Goal: Task Accomplishment & Management: Use online tool/utility

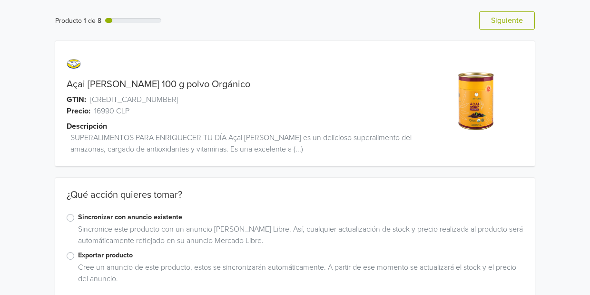
scroll to position [16, 0]
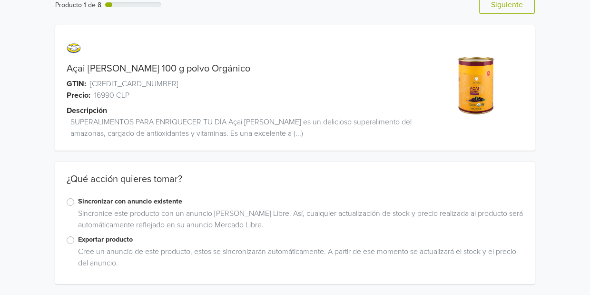
click at [78, 240] on label "Exportar producto" at bounding box center [300, 239] width 445 height 10
click at [0, 0] on input "Exportar producto" at bounding box center [0, 0] width 0 height 0
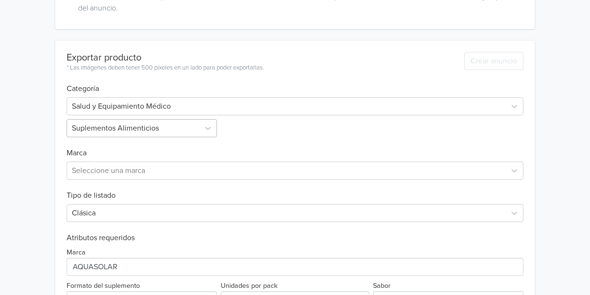
scroll to position [270, 0]
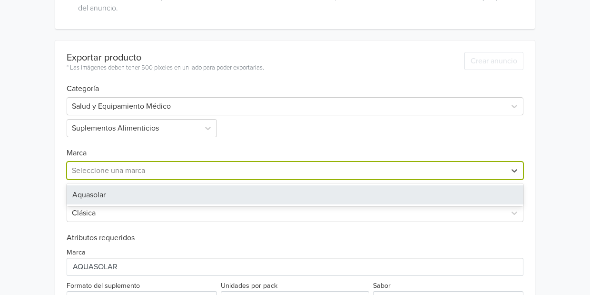
click at [187, 174] on div at bounding box center [286, 170] width 429 height 13
click at [171, 193] on div "Aquasolar" at bounding box center [295, 194] width 457 height 19
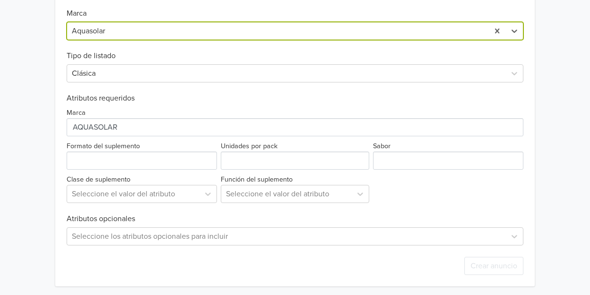
scroll to position [410, 0]
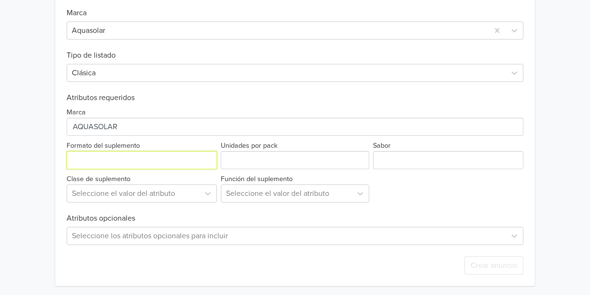
click at [140, 161] on input "Formato del suplemento" at bounding box center [142, 160] width 150 height 18
type input "Polvo"
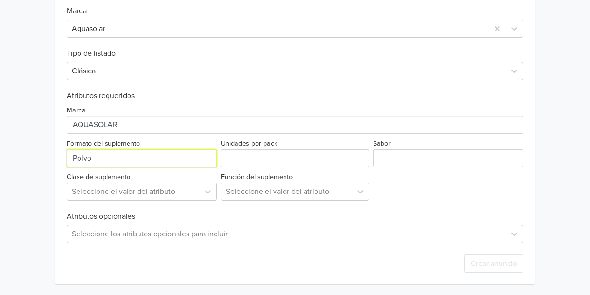
scroll to position [409, 0]
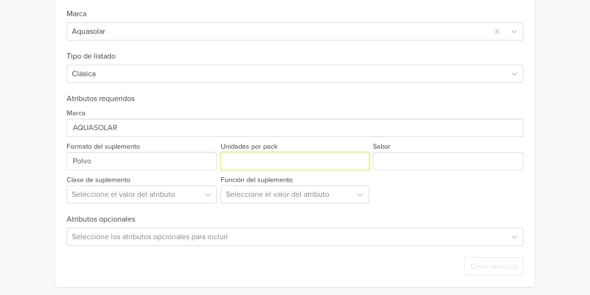
click at [246, 157] on input "Unidades por pack" at bounding box center [295, 161] width 148 height 18
type input "1"
click at [359, 157] on input "1" at bounding box center [295, 161] width 148 height 18
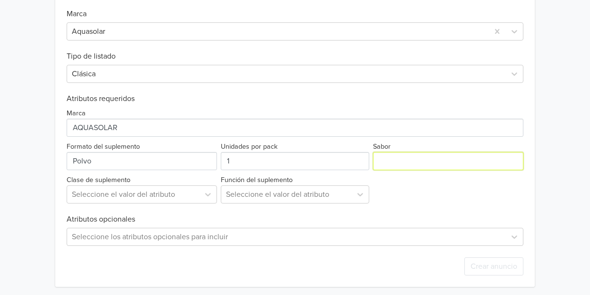
click at [395, 152] on input "Sabor" at bounding box center [448, 161] width 150 height 18
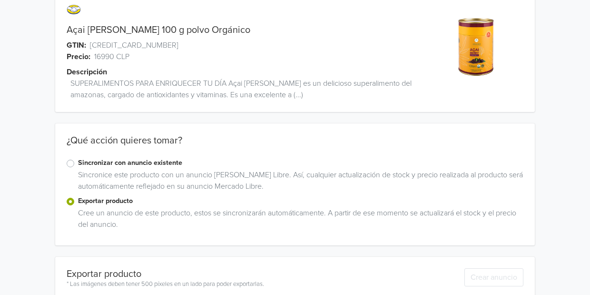
scroll to position [0, 0]
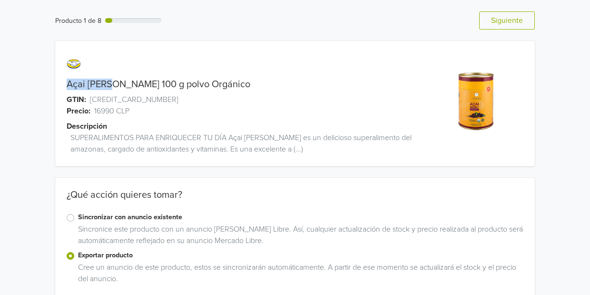
drag, startPoint x: 110, startPoint y: 87, endPoint x: 61, endPoint y: 87, distance: 49.0
click at [61, 87] on div "Açai [PERSON_NAME] 100 g polvo Orgánico" at bounding box center [235, 84] width 360 height 11
copy link "[PERSON_NAME]"
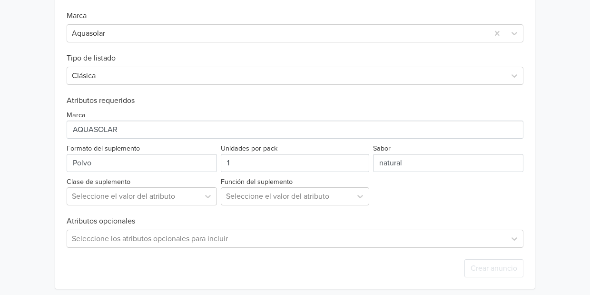
scroll to position [408, 0]
click at [405, 160] on input "Sabor" at bounding box center [448, 162] width 150 height 18
paste input "[PERSON_NAME]"
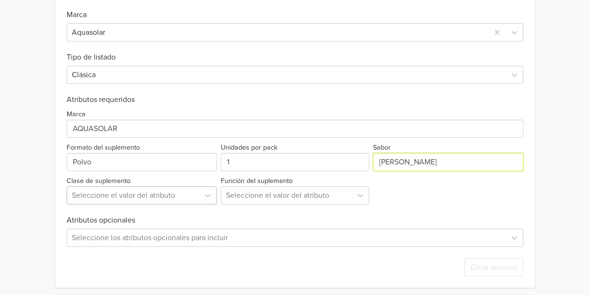
type input "[PERSON_NAME]"
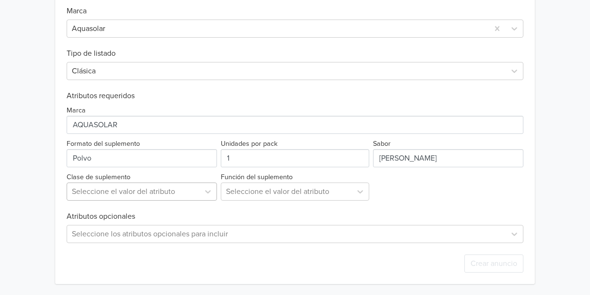
click at [130, 198] on div "Seleccione el valor del atributo" at bounding box center [133, 191] width 132 height 17
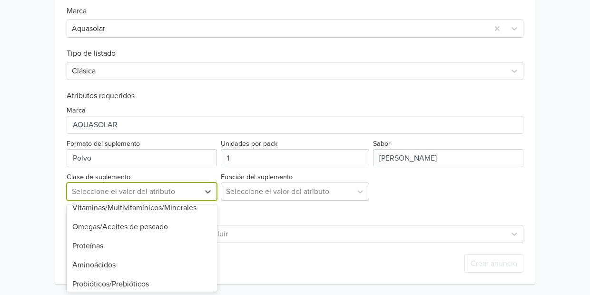
scroll to position [0, 0]
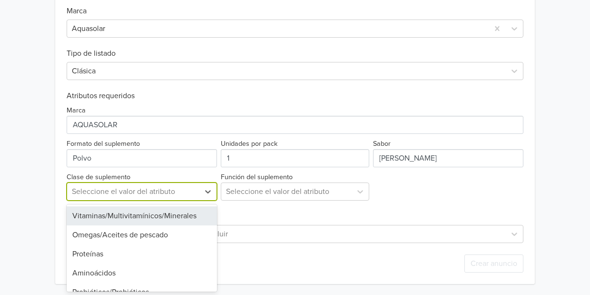
click at [183, 212] on div "Vitaminas/Multivitamínicos/Minerales" at bounding box center [142, 215] width 150 height 19
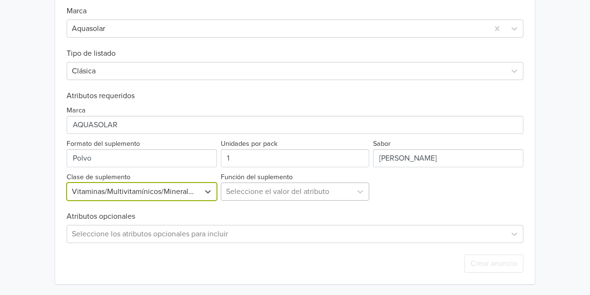
click at [255, 188] on div at bounding box center [286, 191] width 121 height 13
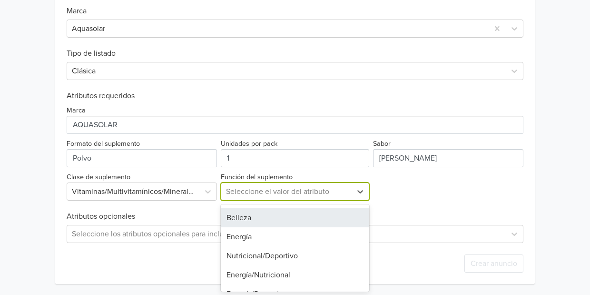
scroll to position [69, 0]
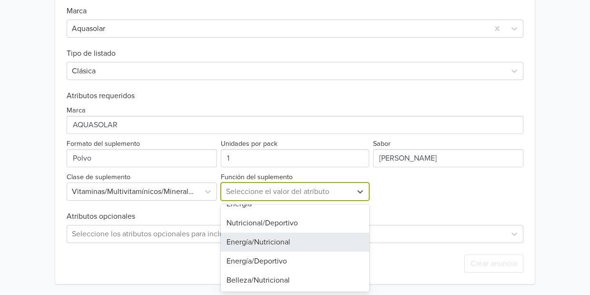
click at [296, 241] on div "Energía/Nutricional" at bounding box center [295, 241] width 148 height 19
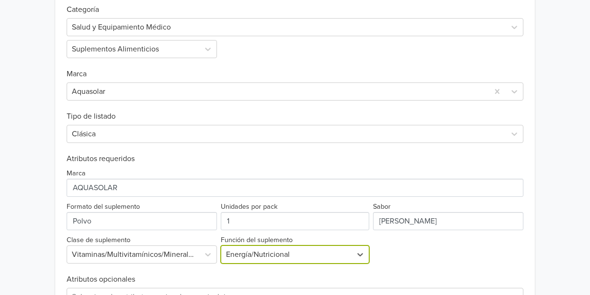
scroll to position [412, 0]
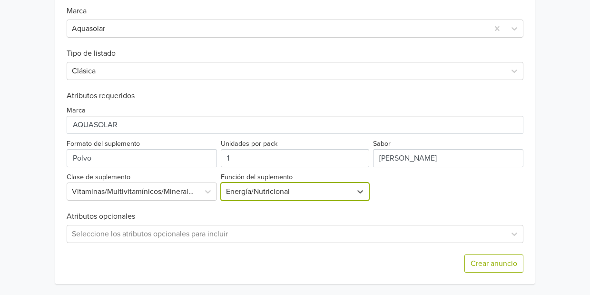
click at [267, 187] on div at bounding box center [286, 191] width 121 height 13
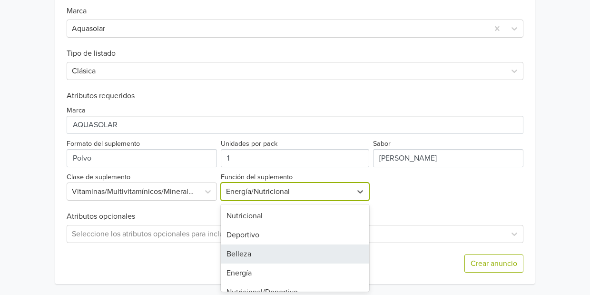
scroll to position [0, 0]
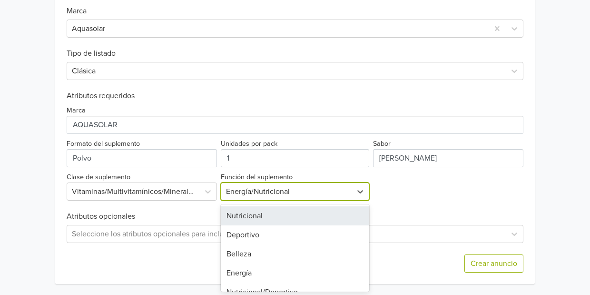
click at [275, 219] on div "Nutricional" at bounding box center [295, 215] width 148 height 19
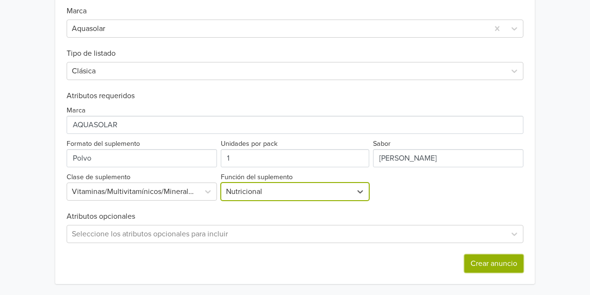
click at [487, 262] on button "Crear anuncio" at bounding box center [493, 263] width 59 height 18
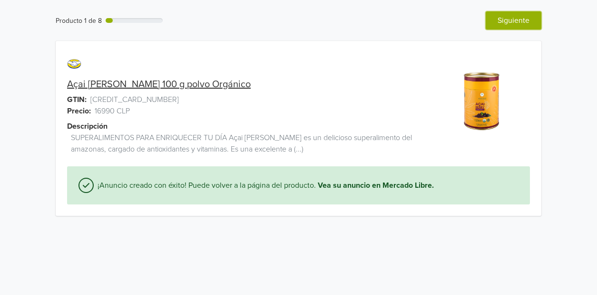
click at [531, 24] on button "Siguiente" at bounding box center [514, 20] width 56 height 18
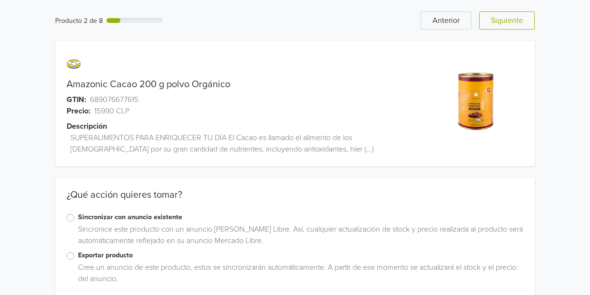
scroll to position [16, 0]
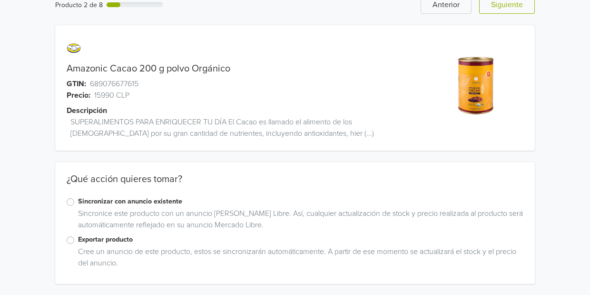
click at [78, 237] on label "Exportar producto" at bounding box center [300, 239] width 445 height 10
click at [0, 0] on input "Exportar producto" at bounding box center [0, 0] width 0 height 0
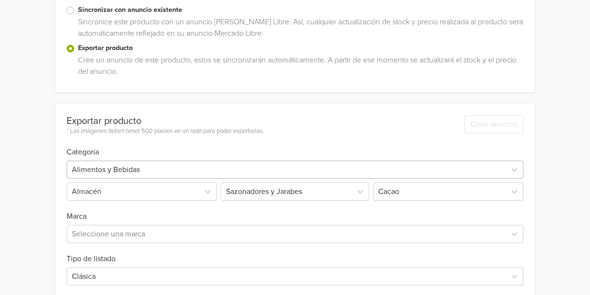
scroll to position [241, 0]
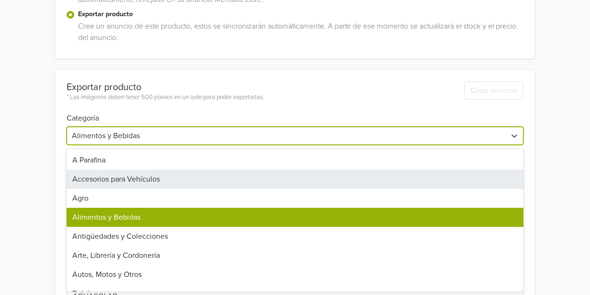
click at [180, 145] on div "43 results available. Use Up and Down to choose options, press Enter to select …" at bounding box center [295, 136] width 457 height 18
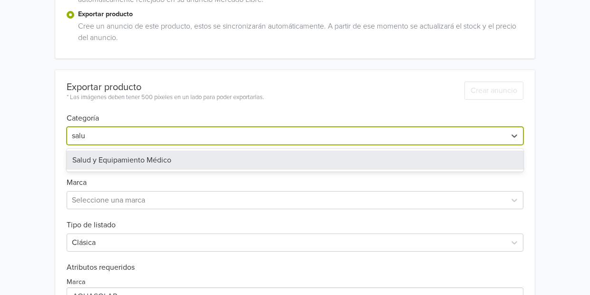
type input "salud"
click at [122, 165] on div "Salud y Equipamiento Médico" at bounding box center [295, 159] width 457 height 19
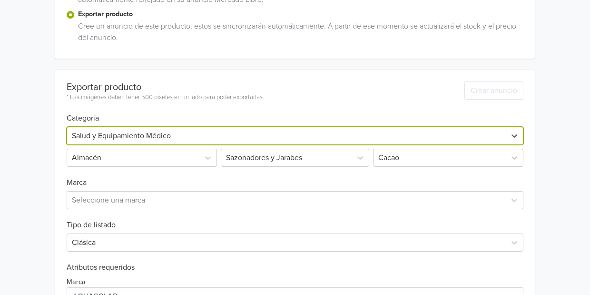
scroll to position [207, 0]
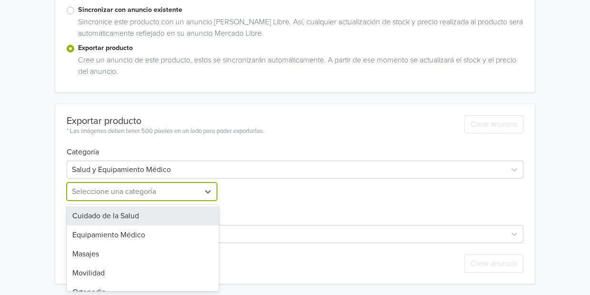
click at [105, 190] on div at bounding box center [133, 191] width 123 height 13
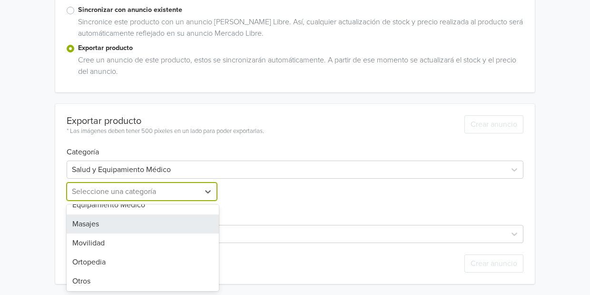
scroll to position [69, 0]
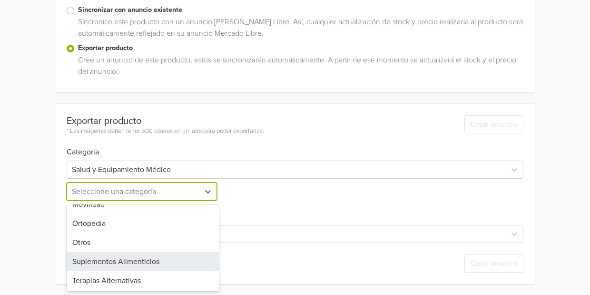
click at [99, 256] on div "Suplementos Alimenticios" at bounding box center [143, 261] width 152 height 19
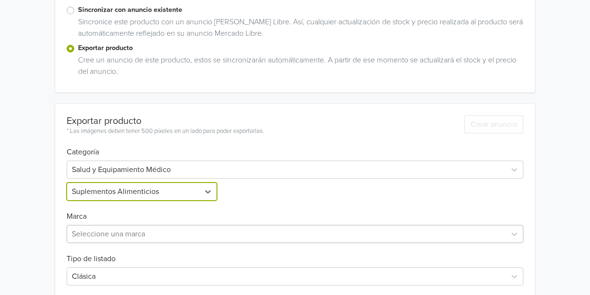
click at [92, 235] on div at bounding box center [286, 233] width 429 height 13
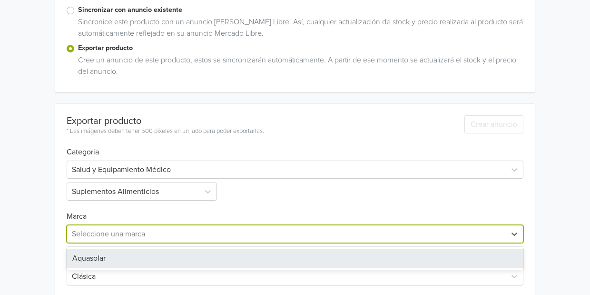
click at [91, 259] on div "Aquasolar" at bounding box center [295, 257] width 457 height 19
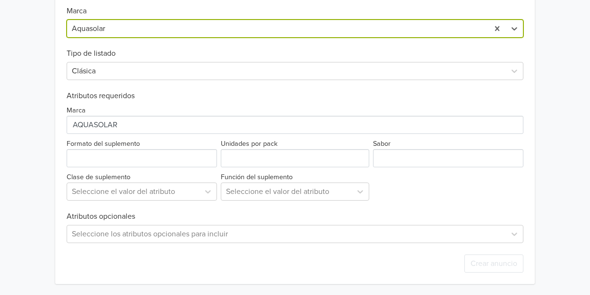
scroll to position [412, 0]
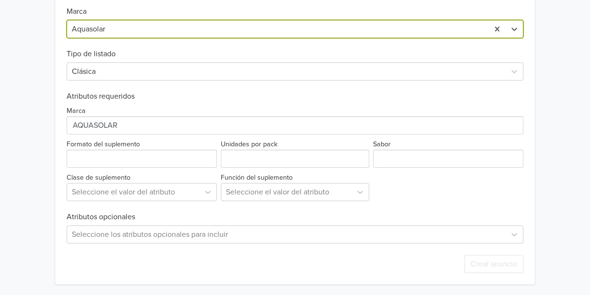
click at [104, 167] on div "Marca Formato del suplemento Unidades por pack Sabor Clase de suplemento Selecc…" at bounding box center [295, 151] width 457 height 100
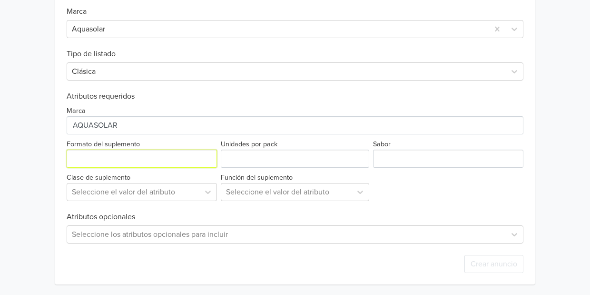
click at [117, 153] on input "Formato del suplemento" at bounding box center [142, 158] width 150 height 18
type input "Polvo"
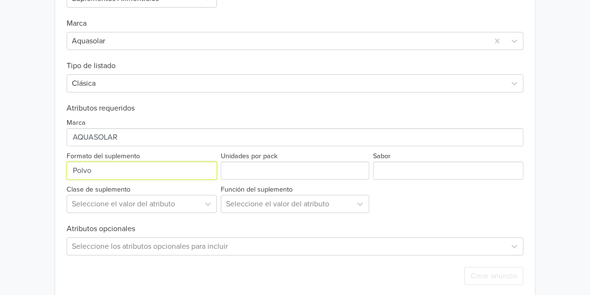
scroll to position [412, 0]
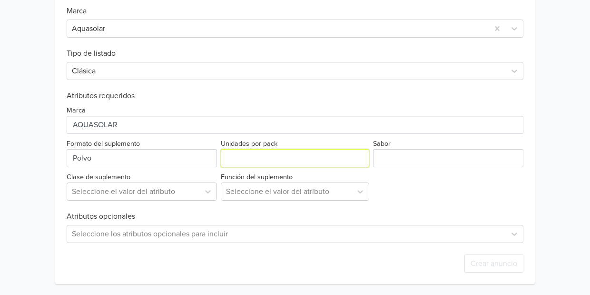
click at [293, 157] on input "Unidades por pack" at bounding box center [295, 158] width 148 height 18
type input "1"
click at [361, 155] on input "1" at bounding box center [295, 158] width 148 height 18
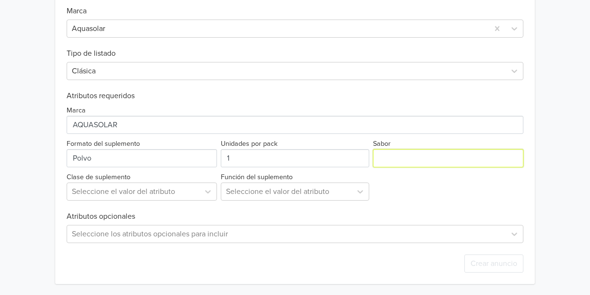
click at [381, 156] on input "Sabor" at bounding box center [448, 158] width 150 height 18
type input "Cacao"
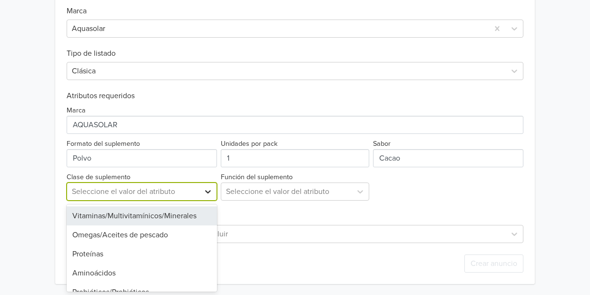
click at [202, 195] on div at bounding box center [207, 191] width 17 height 17
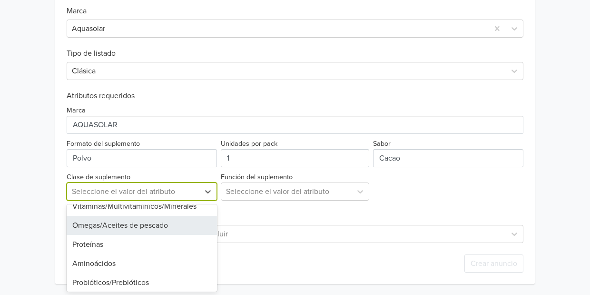
scroll to position [0, 0]
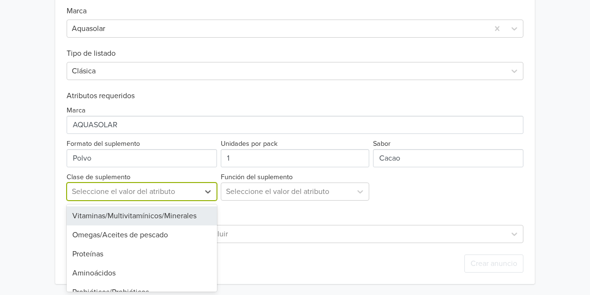
click at [144, 219] on div "Vitaminas/Multivitamínicos/Minerales" at bounding box center [142, 215] width 150 height 19
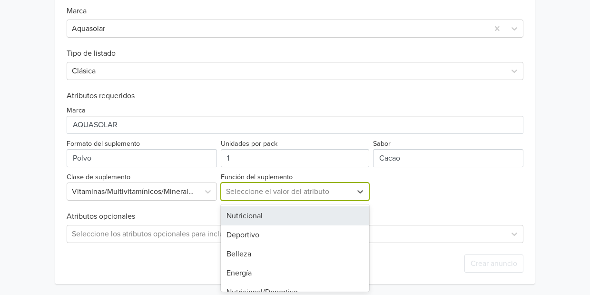
click at [256, 192] on div at bounding box center [286, 191] width 121 height 13
click at [252, 209] on div "Nutricional" at bounding box center [295, 215] width 148 height 19
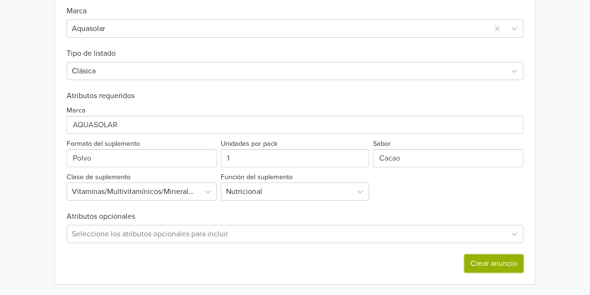
click at [480, 264] on button "Crear anuncio" at bounding box center [493, 263] width 59 height 18
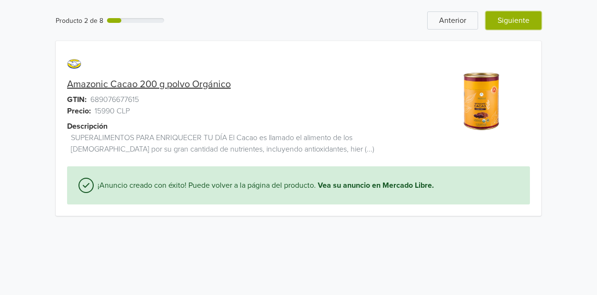
click at [527, 15] on button "Siguiente" at bounding box center [514, 20] width 56 height 18
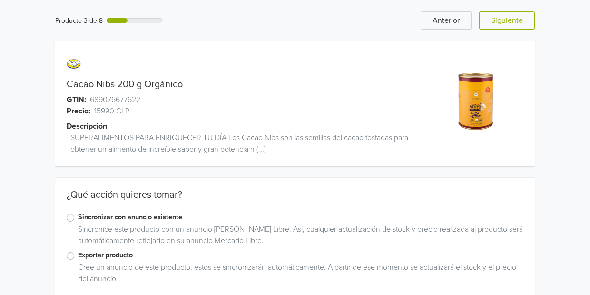
scroll to position [16, 0]
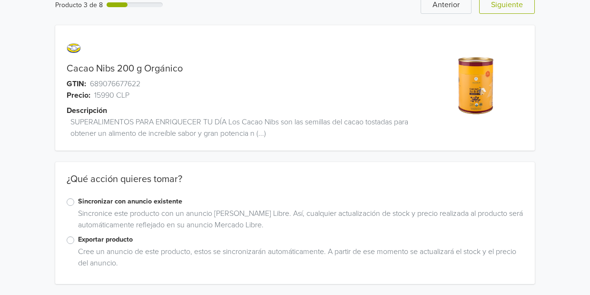
click at [78, 236] on label "Exportar producto" at bounding box center [300, 239] width 445 height 10
click at [0, 0] on input "Exportar producto" at bounding box center [0, 0] width 0 height 0
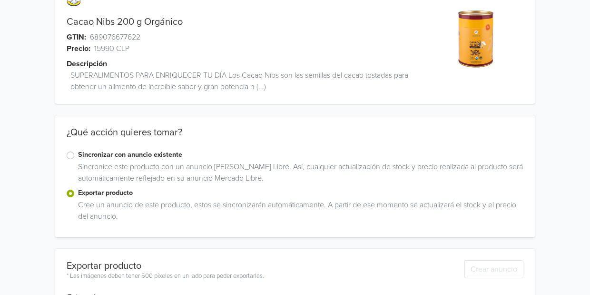
scroll to position [207, 0]
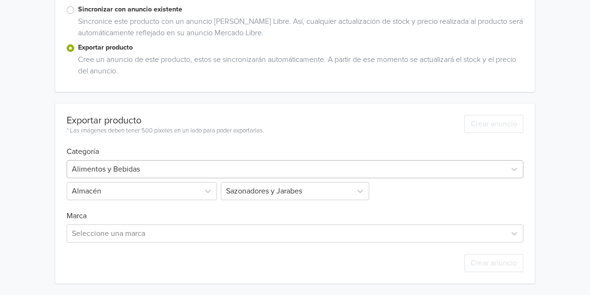
click at [146, 168] on div "Alimentos y Bebidas" at bounding box center [295, 169] width 457 height 18
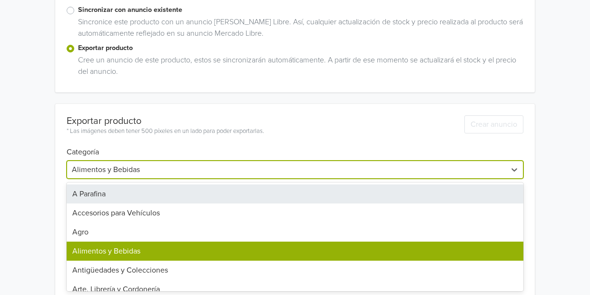
scroll to position [241, 0]
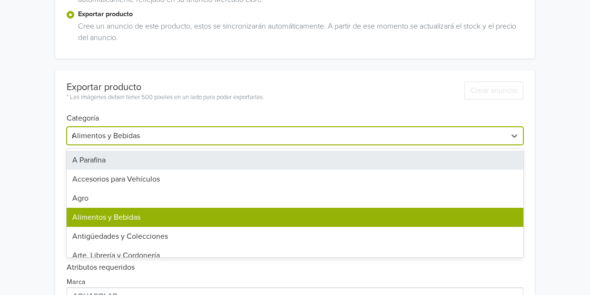
type input "sa"
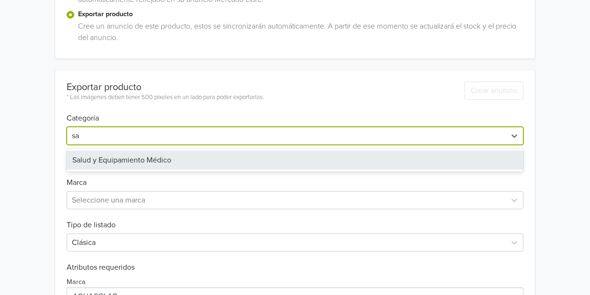
click at [146, 168] on div "Salud y Equipamiento Médico" at bounding box center [295, 159] width 457 height 19
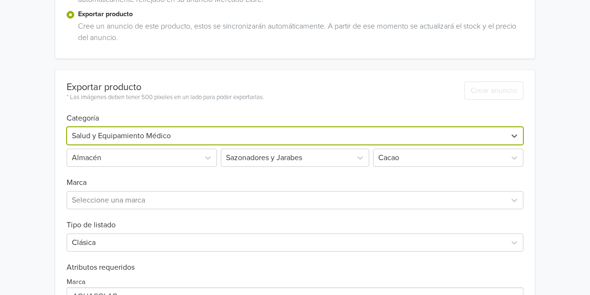
scroll to position [207, 0]
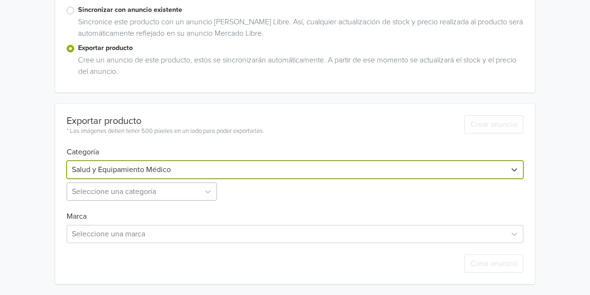
click at [132, 190] on div at bounding box center [133, 191] width 123 height 13
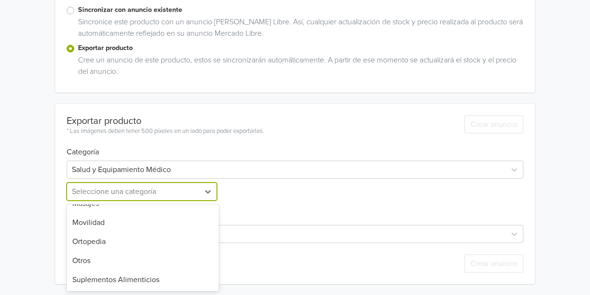
scroll to position [69, 0]
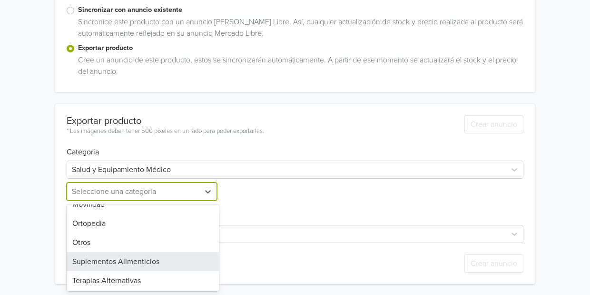
click at [119, 252] on div "Suplementos Alimenticios" at bounding box center [143, 261] width 152 height 19
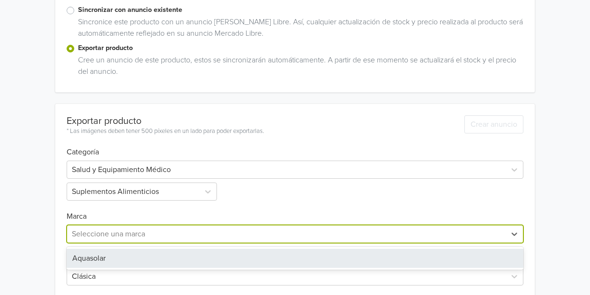
click at [95, 229] on div at bounding box center [286, 233] width 429 height 13
click at [86, 255] on div "Aquasolar" at bounding box center [295, 257] width 457 height 19
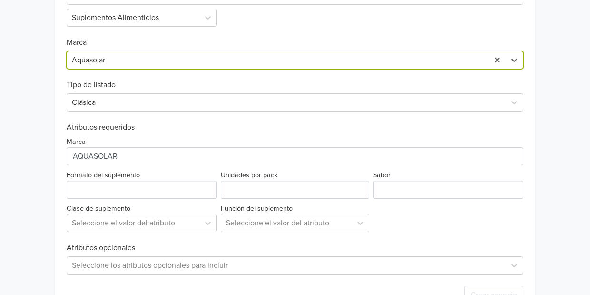
scroll to position [387, 0]
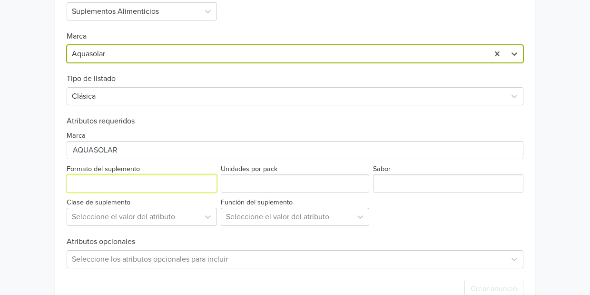
click at [95, 187] on input "Formato del suplemento" at bounding box center [142, 183] width 150 height 18
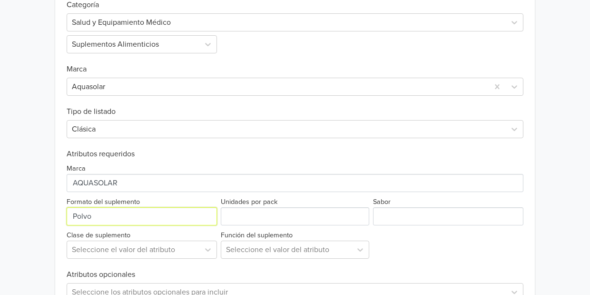
scroll to position [412, 0]
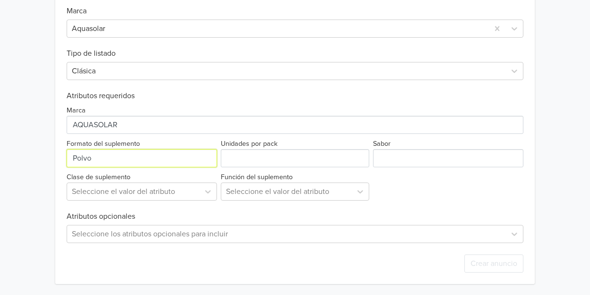
click at [141, 165] on input "Formato del suplemento" at bounding box center [142, 158] width 150 height 18
click at [138, 165] on input "Formato del suplemento" at bounding box center [142, 158] width 150 height 18
type input "Nibs"
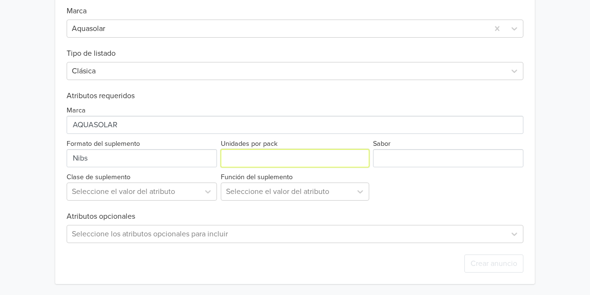
click at [242, 157] on input "Unidades por pack" at bounding box center [295, 158] width 148 height 18
drag, startPoint x: 357, startPoint y: 156, endPoint x: 342, endPoint y: 165, distance: 17.5
click at [342, 165] on input "Unidades por pack" at bounding box center [295, 158] width 148 height 18
type input "1"
click at [358, 155] on input "1" at bounding box center [295, 158] width 148 height 18
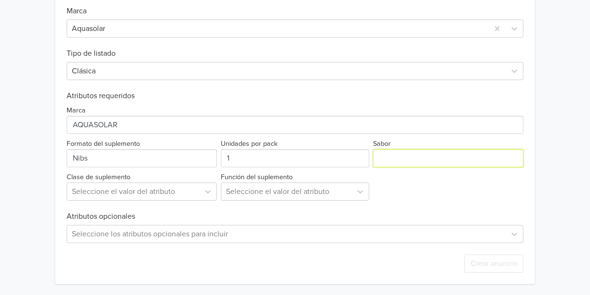
click at [396, 158] on input "Sabor" at bounding box center [448, 158] width 150 height 18
type input "Cacao"
click at [194, 189] on div at bounding box center [133, 191] width 123 height 13
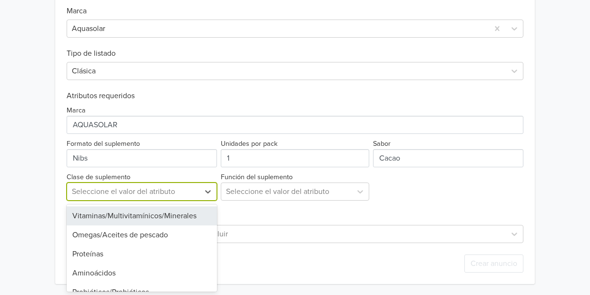
click at [162, 216] on div "Vitaminas/Multivitamínicos/Minerales" at bounding box center [142, 215] width 150 height 19
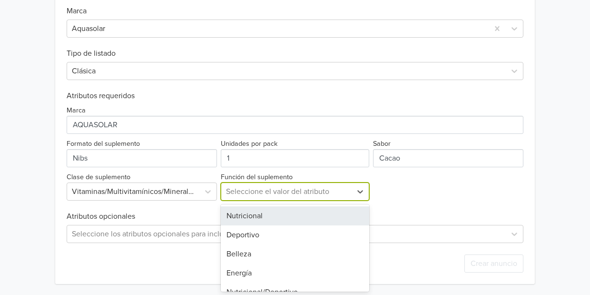
click at [257, 192] on div at bounding box center [286, 191] width 121 height 13
click at [252, 214] on div "Nutricional" at bounding box center [295, 215] width 148 height 19
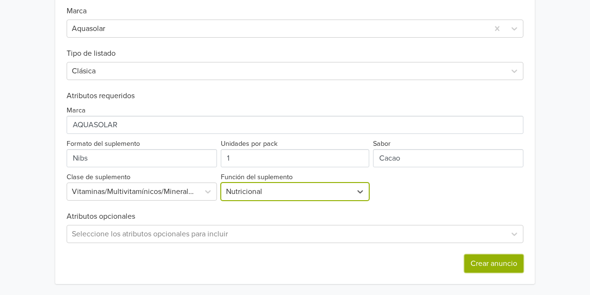
click at [489, 256] on button "Crear anuncio" at bounding box center [493, 263] width 59 height 18
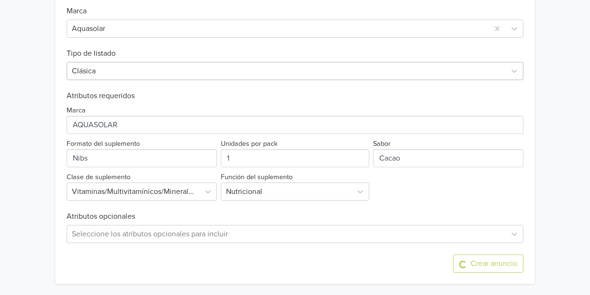
scroll to position [0, 0]
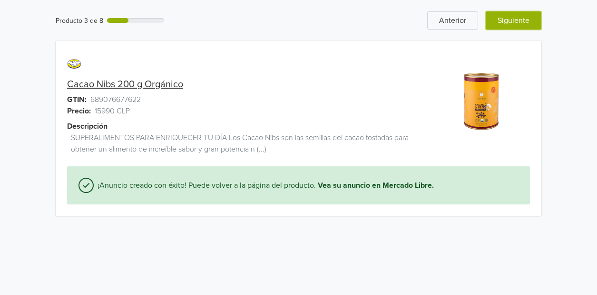
click at [512, 18] on button "Siguiente" at bounding box center [514, 20] width 56 height 18
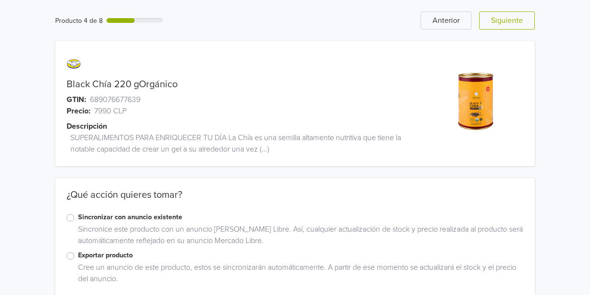
scroll to position [16, 0]
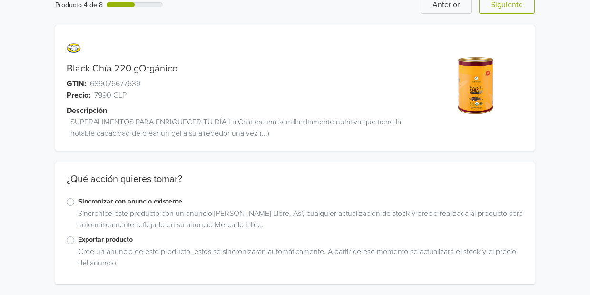
click at [78, 238] on label "Exportar producto" at bounding box center [300, 239] width 445 height 10
click at [0, 0] on input "Exportar producto" at bounding box center [0, 0] width 0 height 0
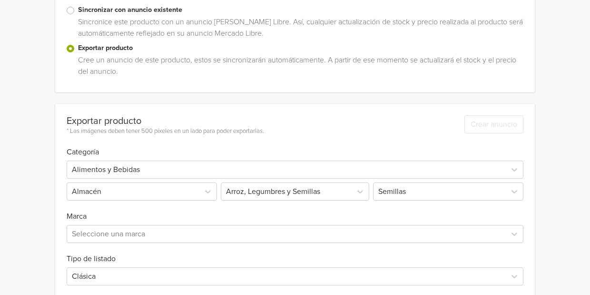
scroll to position [249, 0]
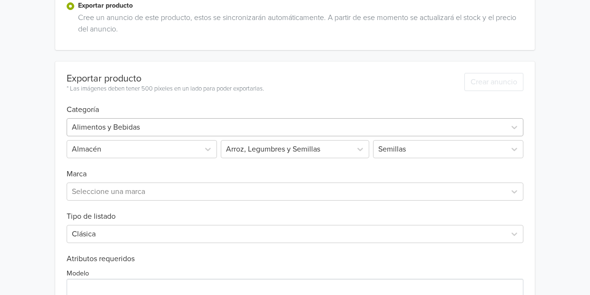
click at [117, 128] on div at bounding box center [286, 126] width 429 height 13
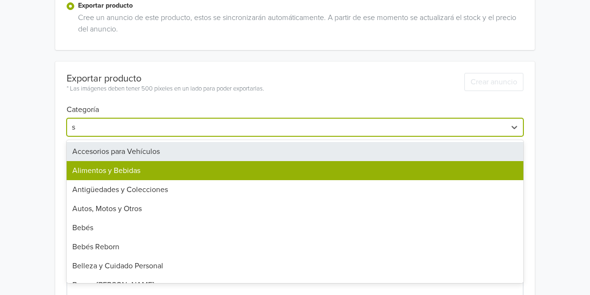
type input "sa"
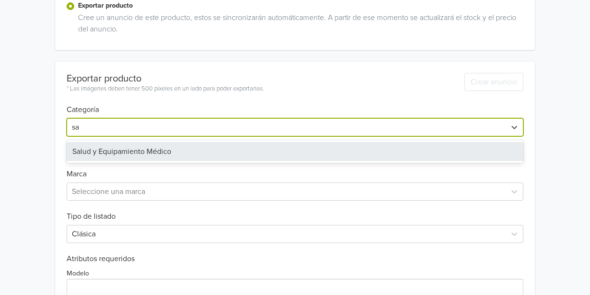
click at [118, 150] on div "Salud y Equipamiento Médico" at bounding box center [295, 151] width 457 height 19
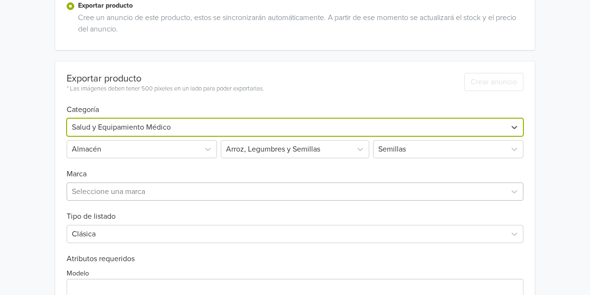
click at [101, 186] on div at bounding box center [286, 191] width 429 height 13
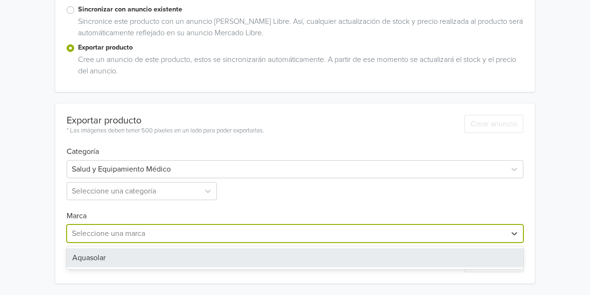
scroll to position [207, 0]
click at [84, 253] on div "Aquasolar" at bounding box center [295, 257] width 457 height 19
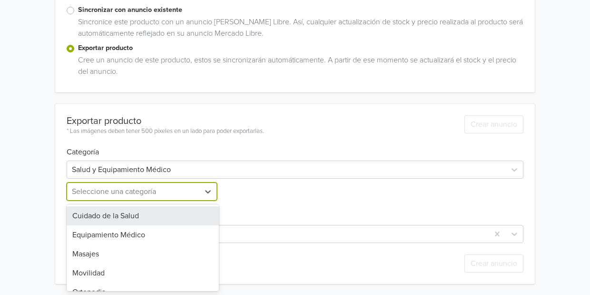
click at [115, 187] on div at bounding box center [133, 191] width 123 height 13
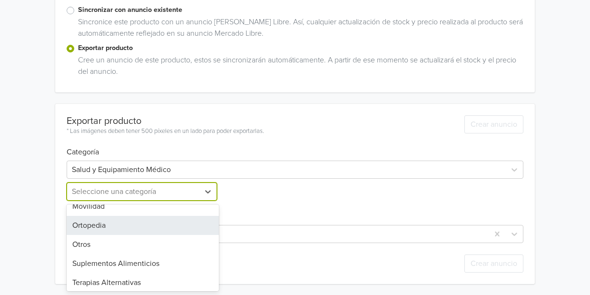
scroll to position [69, 0]
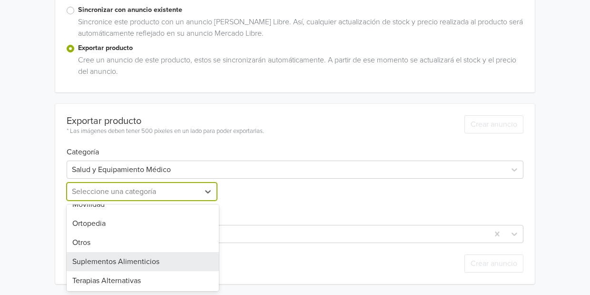
click at [104, 259] on div "Suplementos Alimenticios" at bounding box center [143, 261] width 152 height 19
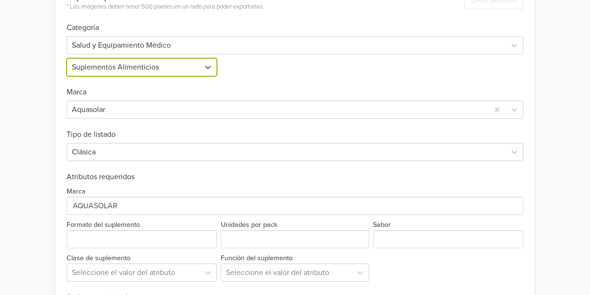
scroll to position [412, 0]
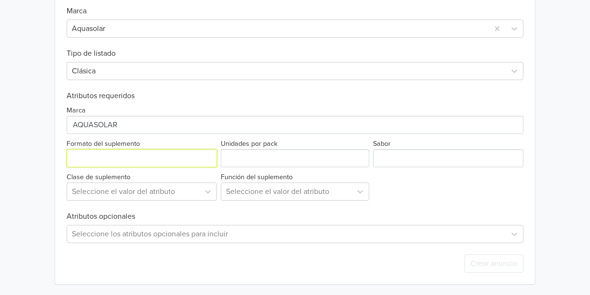
click at [130, 166] on input "Formato del suplemento" at bounding box center [142, 158] width 150 height 18
type input "semilla"
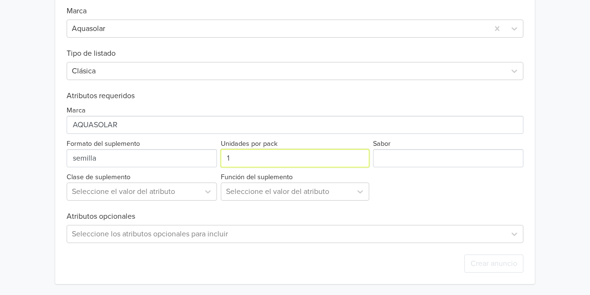
type input "1"
click at [358, 155] on input "1" at bounding box center [295, 158] width 148 height 18
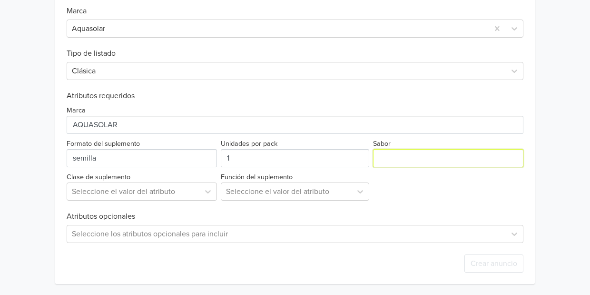
click at [393, 163] on input "Sabor" at bounding box center [448, 158] width 150 height 18
type input "Chia"
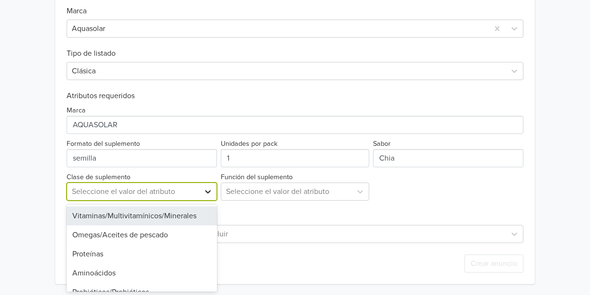
click at [200, 193] on div at bounding box center [207, 191] width 17 height 17
click at [155, 219] on div "Vitaminas/Multivitamínicos/Minerales" at bounding box center [142, 215] width 150 height 19
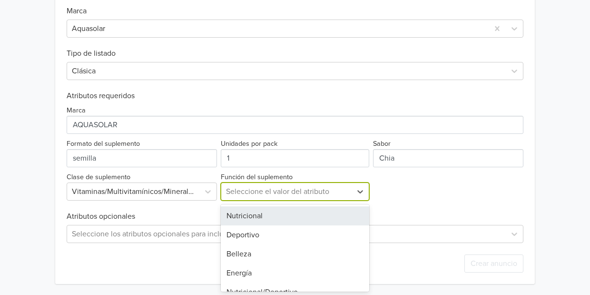
click at [240, 187] on div at bounding box center [286, 191] width 121 height 13
click at [240, 212] on div "Nutricional" at bounding box center [295, 215] width 148 height 19
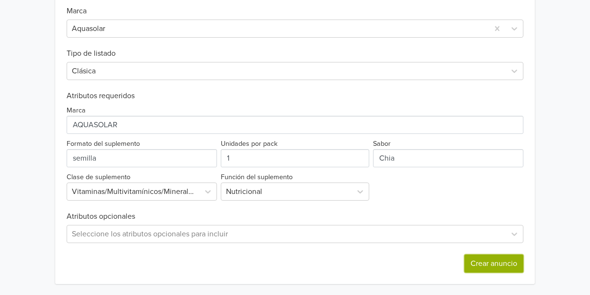
click at [481, 265] on button "Crear anuncio" at bounding box center [493, 263] width 59 height 18
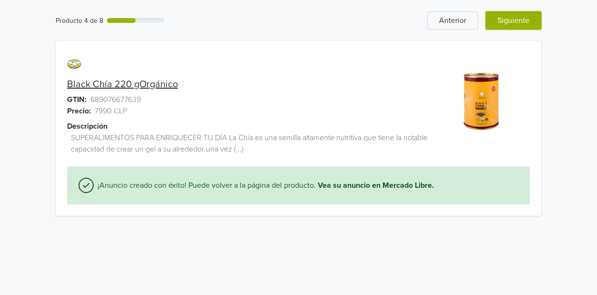
click at [497, 18] on button "Siguiente" at bounding box center [514, 20] width 56 height 18
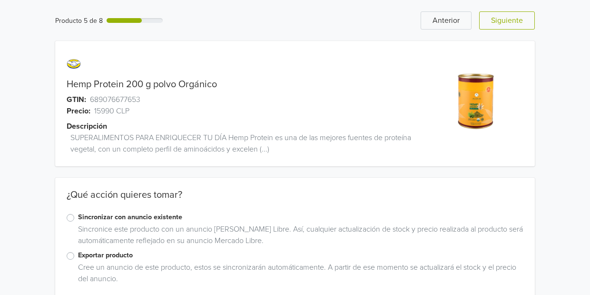
scroll to position [16, 0]
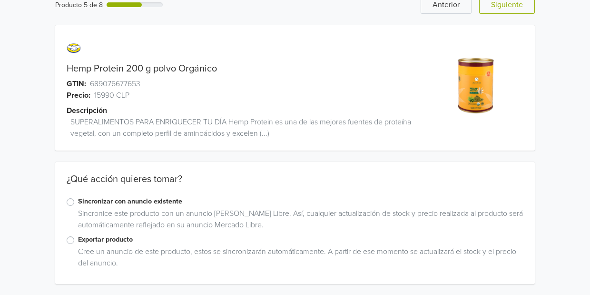
click at [78, 240] on label "Exportar producto" at bounding box center [300, 239] width 445 height 10
click at [0, 0] on input "Exportar producto" at bounding box center [0, 0] width 0 height 0
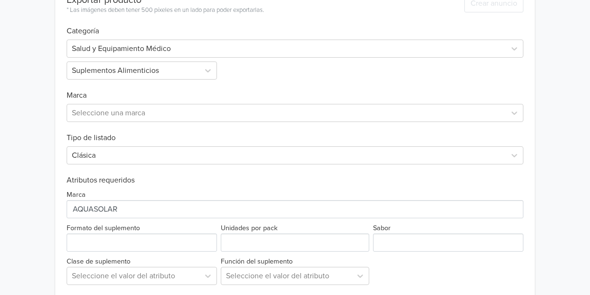
scroll to position [329, 0]
click at [87, 111] on div at bounding box center [286, 111] width 429 height 13
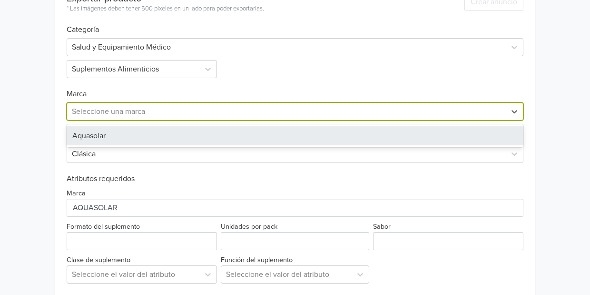
click at [87, 134] on div "Aquasolar" at bounding box center [295, 135] width 457 height 19
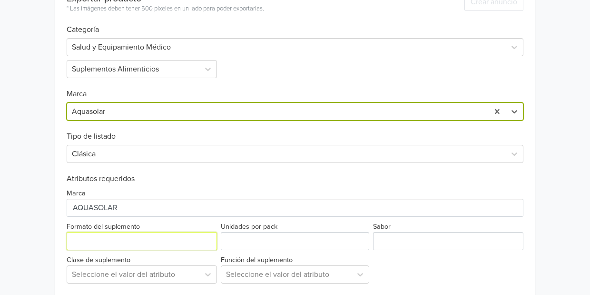
click at [103, 237] on input "Formato del suplemento" at bounding box center [142, 241] width 150 height 18
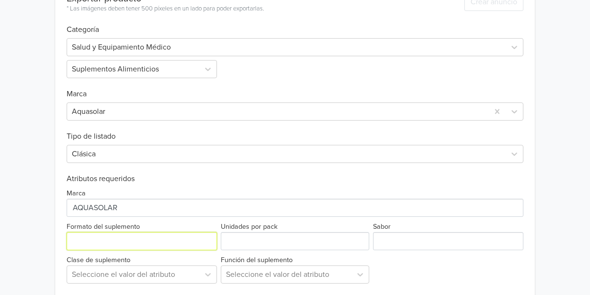
type input "Polvo"
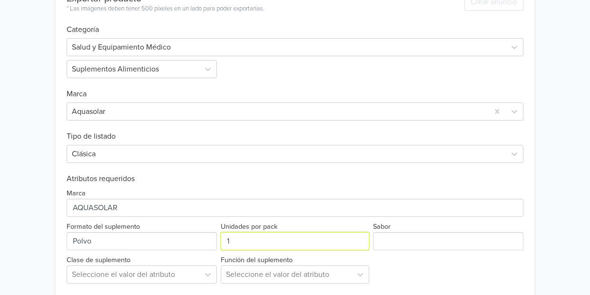
type input "1"
click at [357, 237] on input "1" at bounding box center [295, 241] width 148 height 18
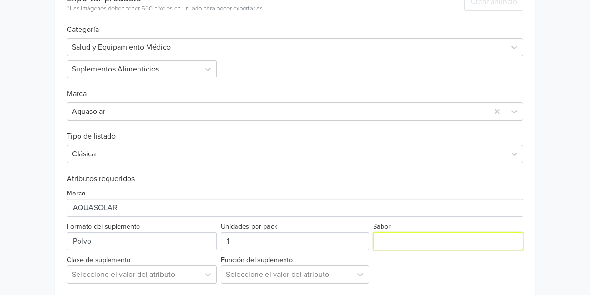
click at [389, 236] on input "Sabor" at bounding box center [448, 241] width 150 height 18
type input "natural"
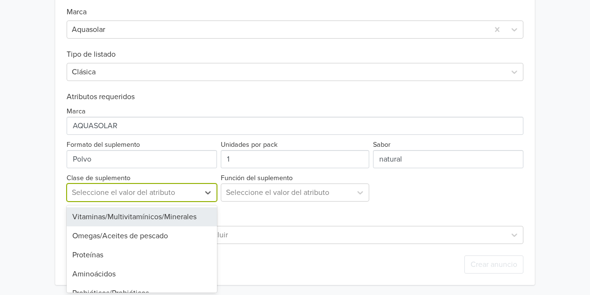
scroll to position [412, 0]
click at [184, 196] on div at bounding box center [133, 191] width 123 height 13
click at [160, 220] on div "Vitaminas/Multivitamínicos/Minerales" at bounding box center [142, 215] width 150 height 19
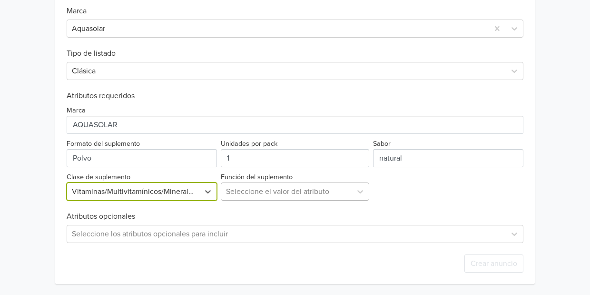
click at [232, 190] on div at bounding box center [286, 191] width 121 height 13
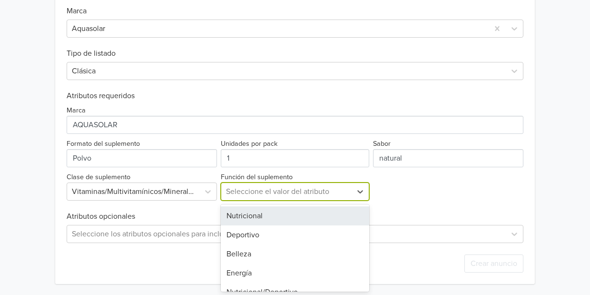
click at [229, 213] on div "Nutricional" at bounding box center [295, 215] width 148 height 19
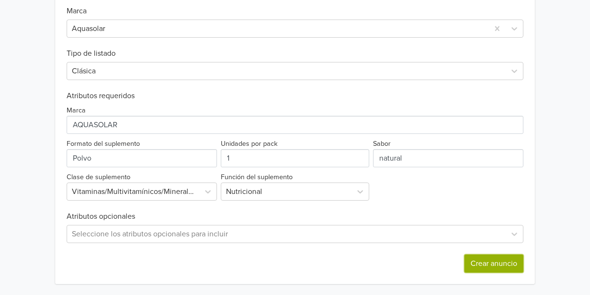
click at [493, 263] on button "Crear anuncio" at bounding box center [493, 263] width 59 height 18
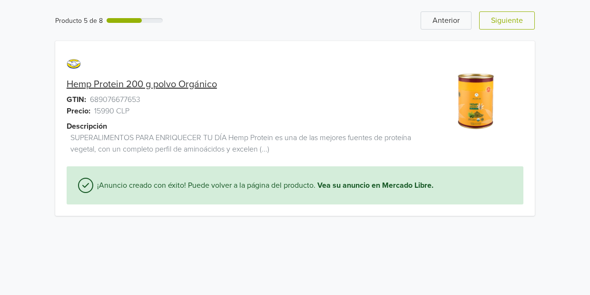
scroll to position [0, 0]
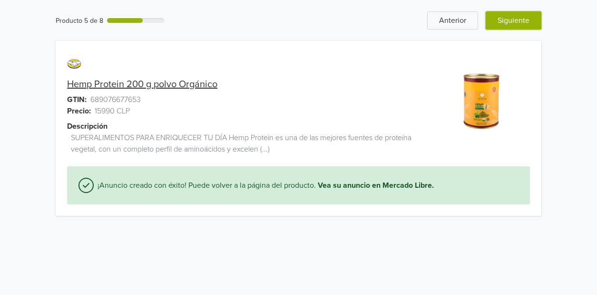
click at [519, 18] on button "Siguiente" at bounding box center [514, 20] width 56 height 18
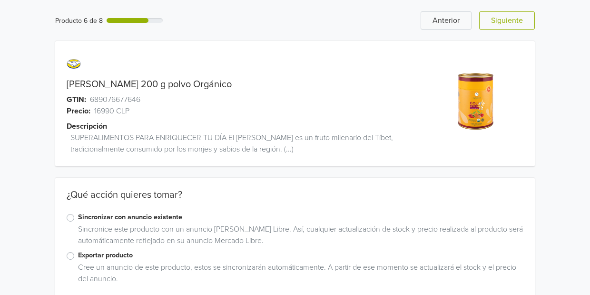
click at [78, 253] on label "Exportar producto" at bounding box center [300, 255] width 445 height 10
click at [0, 0] on input "Exportar producto" at bounding box center [0, 0] width 0 height 0
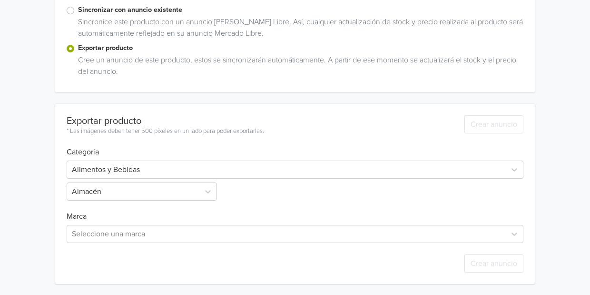
scroll to position [207, 0]
click at [124, 171] on div "Alimentos y Bebidas" at bounding box center [295, 169] width 457 height 18
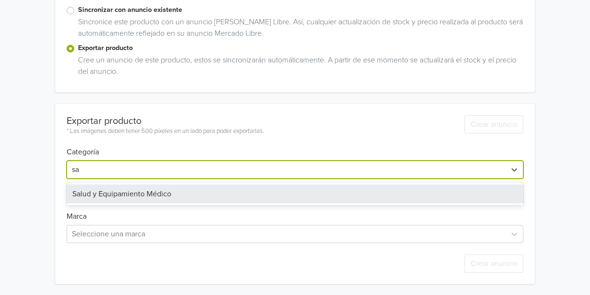
scroll to position [241, 0]
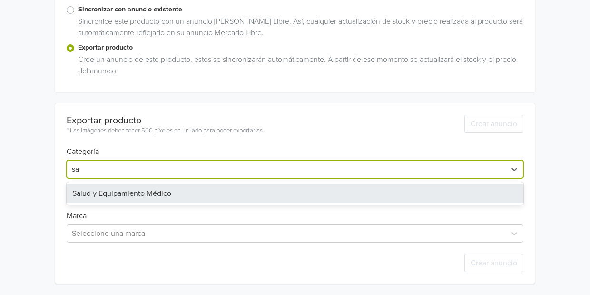
type input "sa"
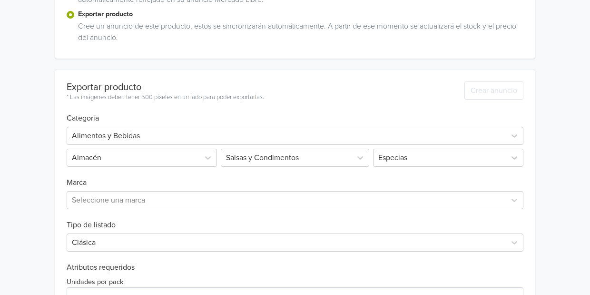
click at [114, 189] on div "Seleccione una marca" at bounding box center [295, 198] width 457 height 22
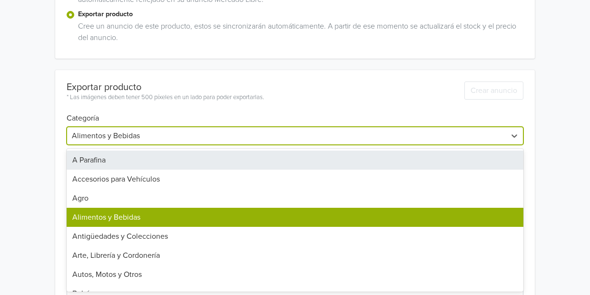
click at [114, 138] on div at bounding box center [286, 135] width 429 height 13
type input "sa"
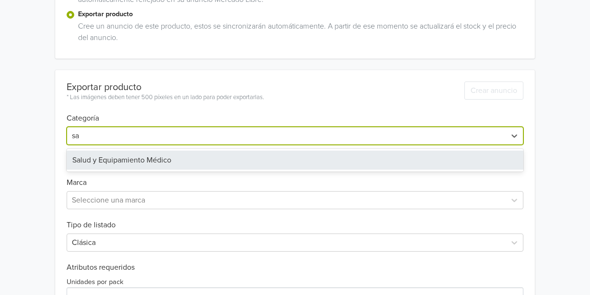
click at [110, 159] on div "Salud y Equipamiento Médico" at bounding box center [295, 159] width 457 height 19
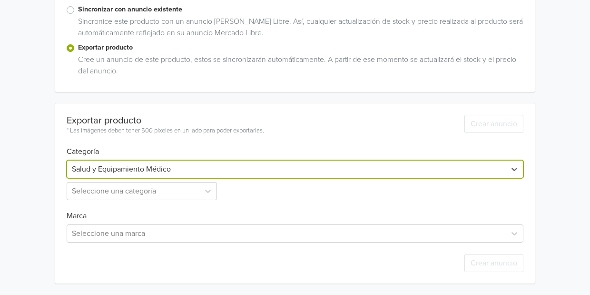
scroll to position [207, 0]
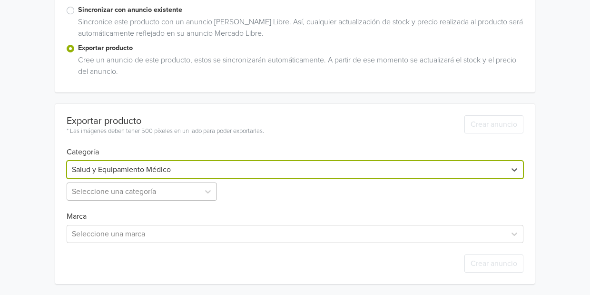
click at [107, 187] on div at bounding box center [133, 191] width 123 height 13
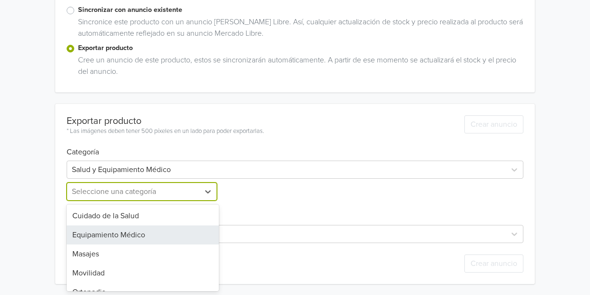
scroll to position [69, 0]
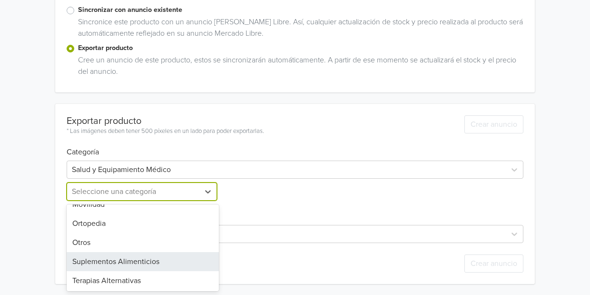
click at [97, 262] on div "Suplementos Alimenticios" at bounding box center [143, 261] width 152 height 19
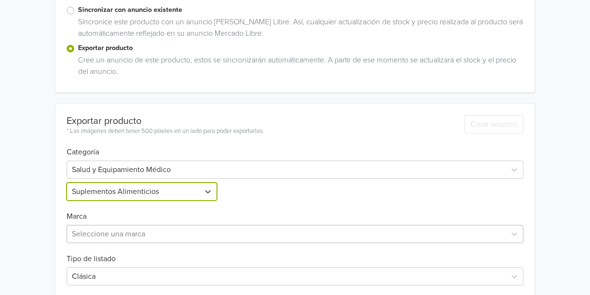
click at [101, 238] on div at bounding box center [286, 233] width 429 height 13
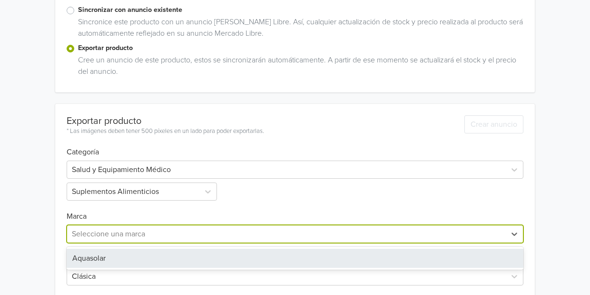
click at [95, 254] on div "Aquasolar" at bounding box center [295, 257] width 457 height 19
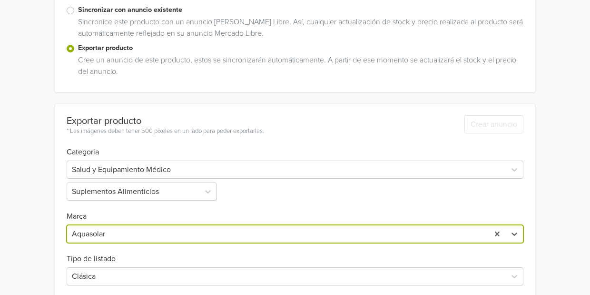
scroll to position [412, 0]
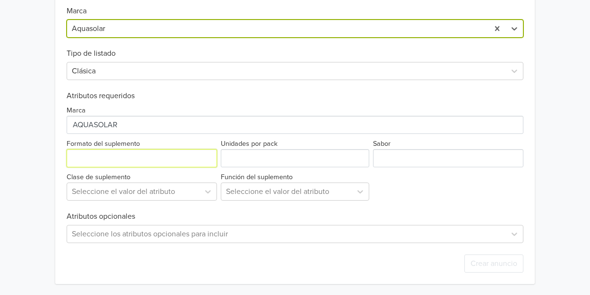
click at [89, 161] on input "Formato del suplemento" at bounding box center [142, 158] width 150 height 18
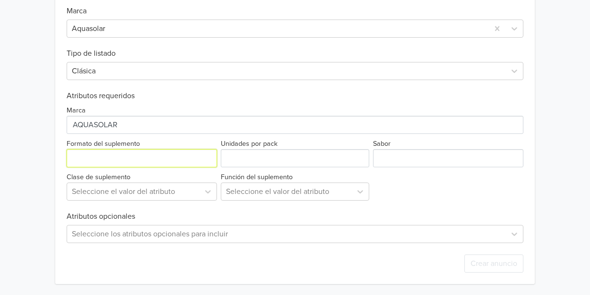
type input "Polvo"
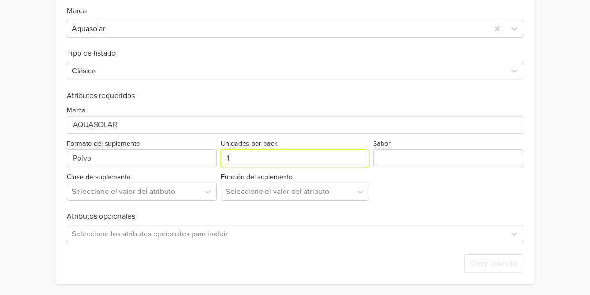
type input "1"
click at [361, 156] on input "1" at bounding box center [295, 158] width 148 height 18
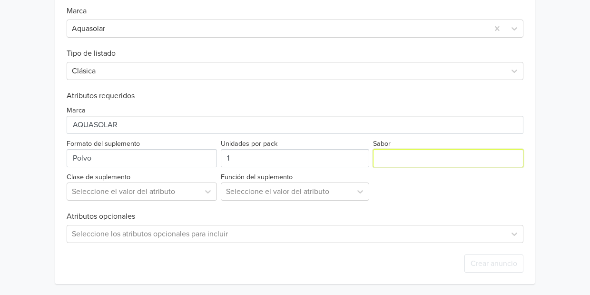
click at [378, 155] on input "Sabor" at bounding box center [448, 158] width 150 height 18
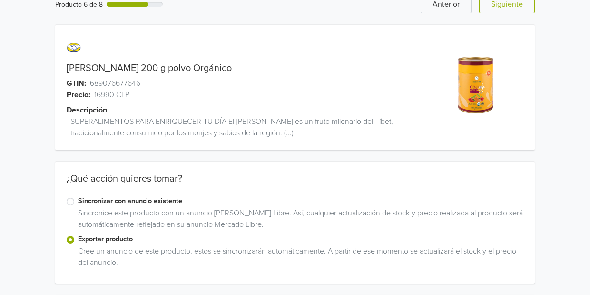
scroll to position [0, 0]
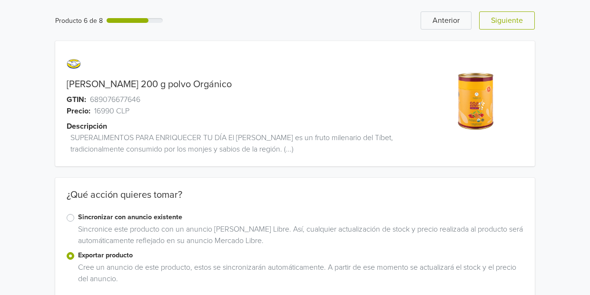
type input "Goji"
click at [108, 85] on link "[PERSON_NAME] 200 g polvo Orgánico" at bounding box center [149, 84] width 165 height 11
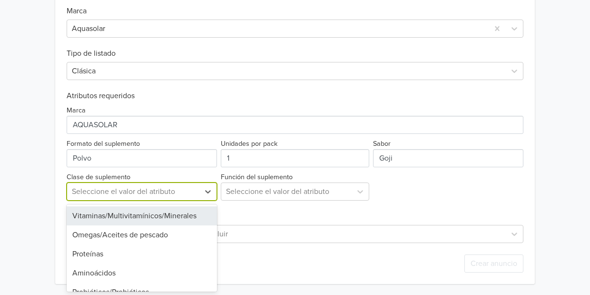
click at [97, 195] on div at bounding box center [133, 191] width 123 height 13
click at [95, 218] on div "Vitaminas/Multivitamínicos/Minerales" at bounding box center [142, 215] width 150 height 19
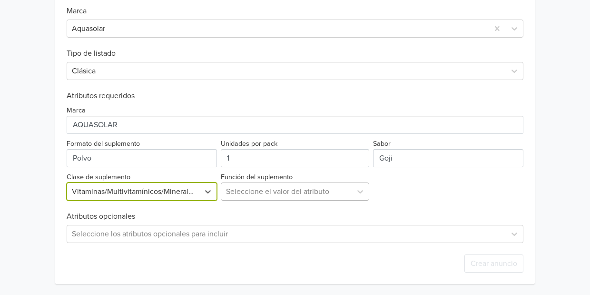
click at [230, 185] on div at bounding box center [286, 191] width 121 height 13
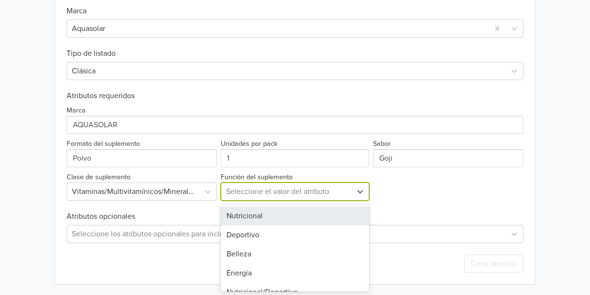
click at [236, 209] on div "Nutricional" at bounding box center [295, 215] width 148 height 19
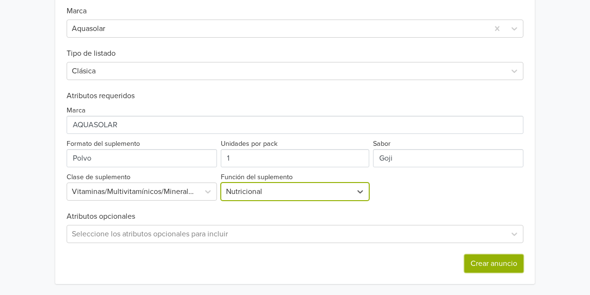
click at [485, 258] on button "Crear anuncio" at bounding box center [493, 263] width 59 height 18
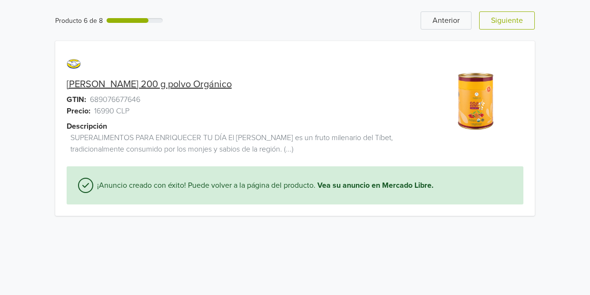
scroll to position [0, 0]
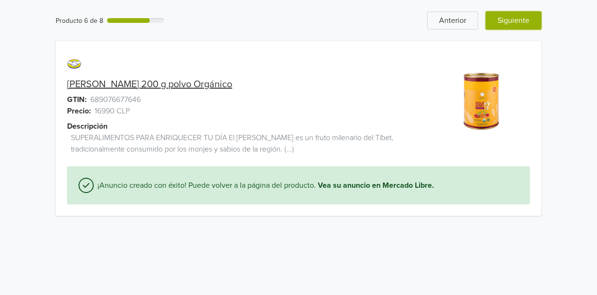
click at [523, 22] on button "Siguiente" at bounding box center [514, 20] width 56 height 18
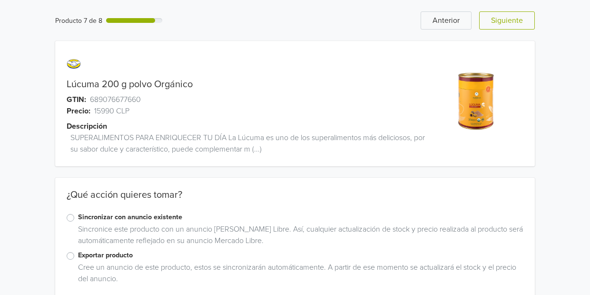
click at [78, 254] on label "Exportar producto" at bounding box center [300, 255] width 445 height 10
click at [0, 0] on input "Exportar producto" at bounding box center [0, 0] width 0 height 0
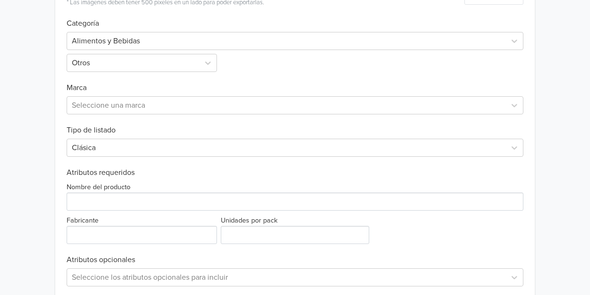
scroll to position [320, 0]
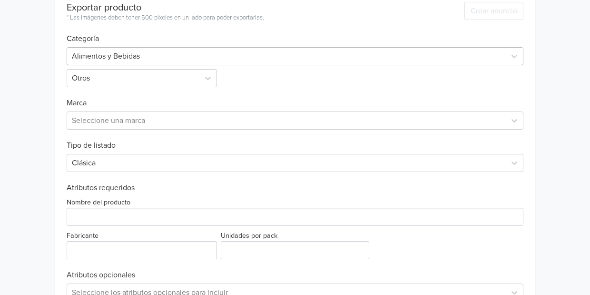
click at [104, 58] on div at bounding box center [286, 55] width 429 height 13
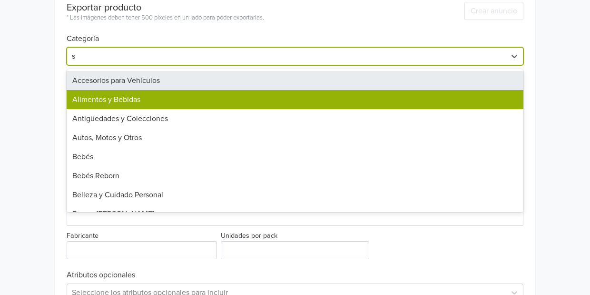
type input "sa"
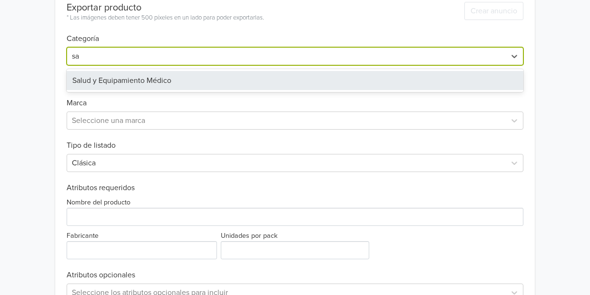
click at [105, 84] on div "Salud y Equipamiento Médico" at bounding box center [295, 80] width 457 height 19
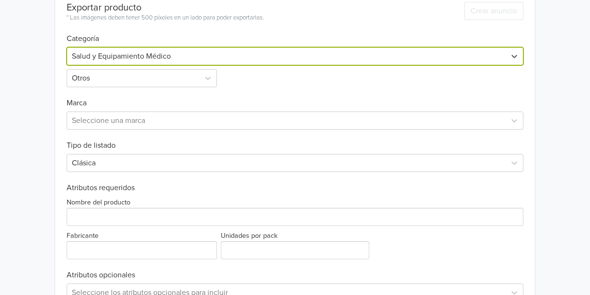
scroll to position [207, 0]
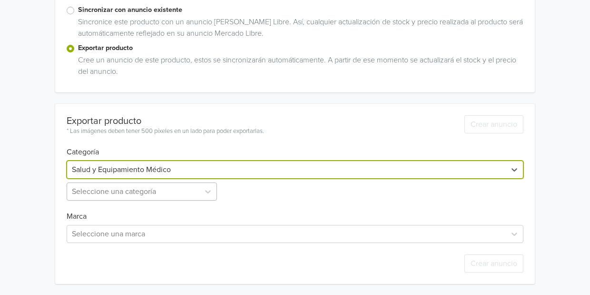
click at [91, 187] on div at bounding box center [133, 191] width 123 height 13
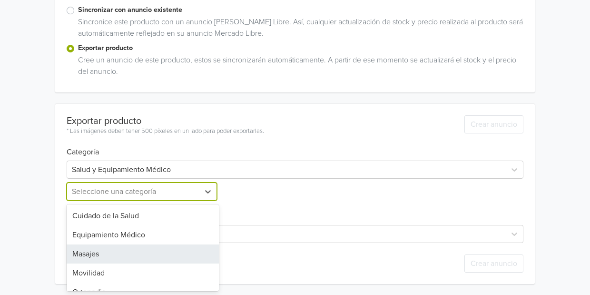
scroll to position [69, 0]
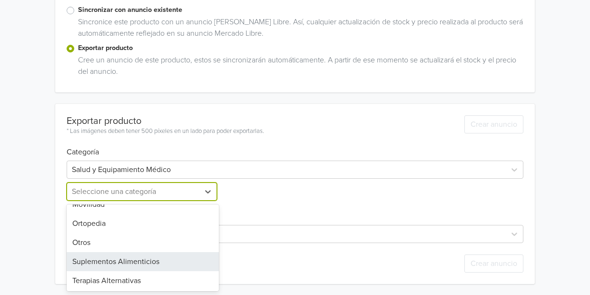
click at [92, 256] on div "Suplementos Alimenticios" at bounding box center [143, 261] width 152 height 19
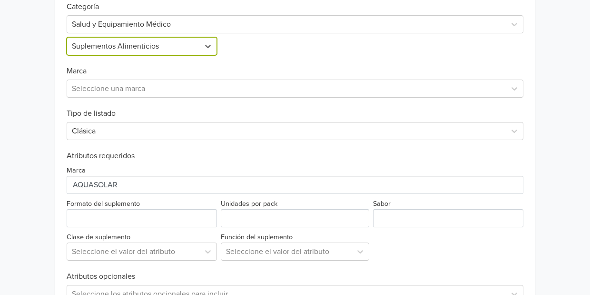
scroll to position [352, 0]
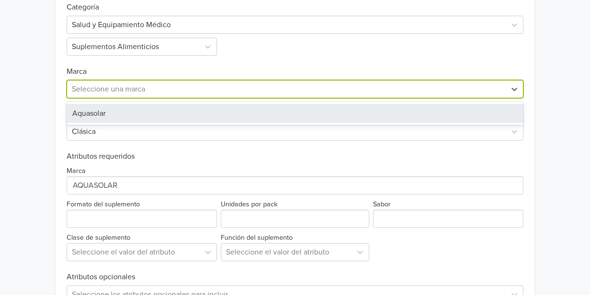
click at [109, 94] on div at bounding box center [286, 88] width 429 height 13
click at [104, 119] on div "Aquasolar" at bounding box center [295, 113] width 457 height 19
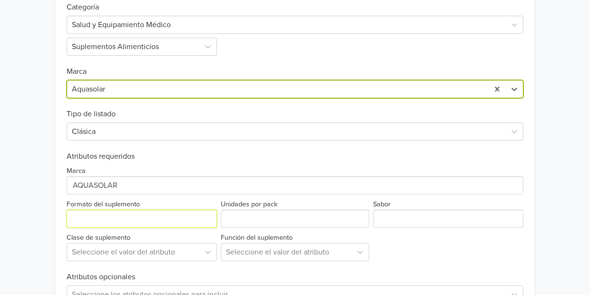
click at [101, 216] on input "Formato del suplemento" at bounding box center [142, 218] width 150 height 18
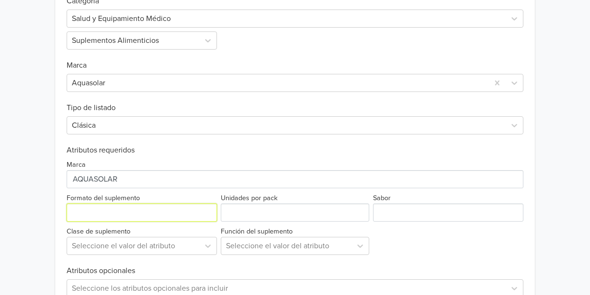
scroll to position [358, 0]
click at [120, 211] on input "Formato del suplemento" at bounding box center [142, 212] width 150 height 18
type input "Polvo"
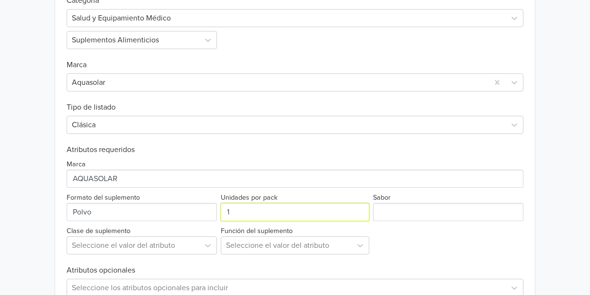
type input "1"
click at [360, 208] on input "1" at bounding box center [295, 212] width 148 height 18
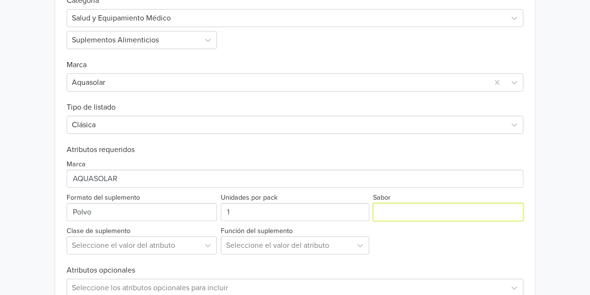
click at [388, 208] on input "Sabor" at bounding box center [448, 212] width 150 height 18
click at [384, 212] on input "Sabor" at bounding box center [448, 212] width 150 height 18
type input "lúcuma"
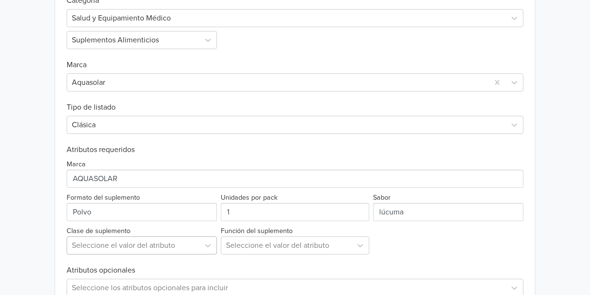
click at [192, 238] on div "Seleccione el valor del atributo" at bounding box center [142, 245] width 150 height 18
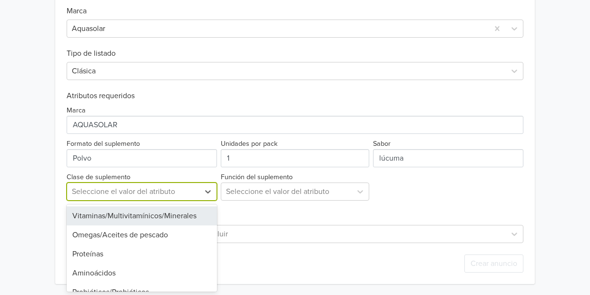
click at [151, 218] on div "Vitaminas/Multivitamínicos/Minerales" at bounding box center [142, 215] width 150 height 19
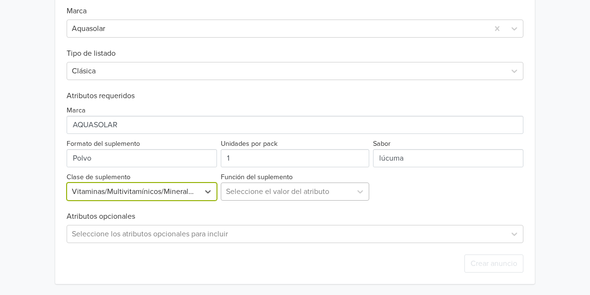
click at [246, 189] on div at bounding box center [286, 191] width 121 height 13
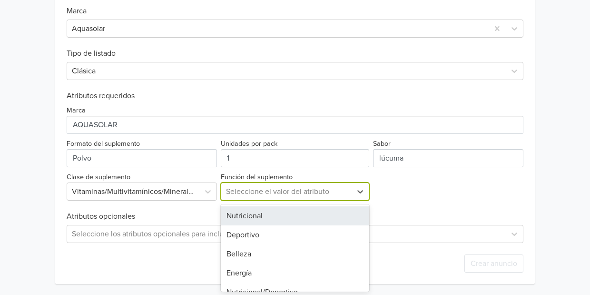
click at [242, 219] on div "Nutricional" at bounding box center [295, 215] width 148 height 19
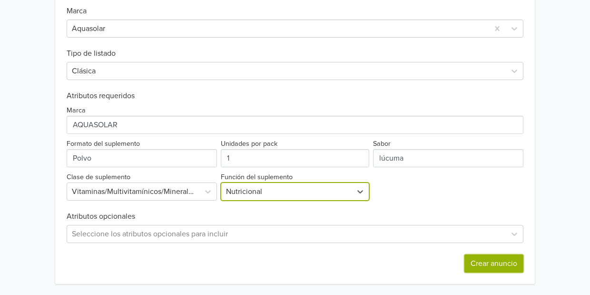
click at [485, 265] on button "Crear anuncio" at bounding box center [493, 263] width 59 height 18
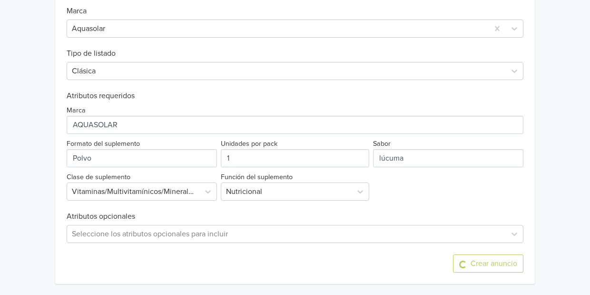
scroll to position [0, 0]
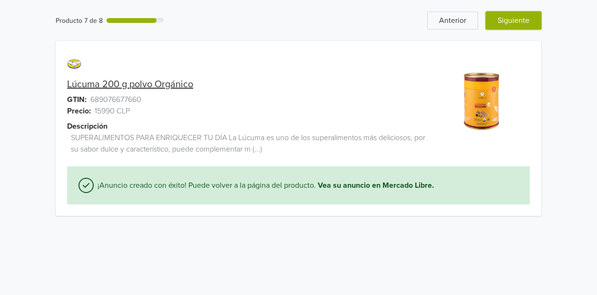
click at [528, 19] on button "Siguiente" at bounding box center [514, 20] width 56 height 18
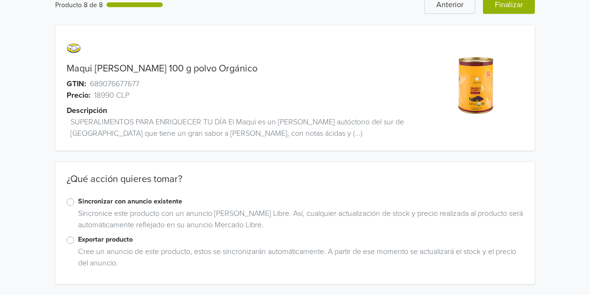
scroll to position [15, 0]
click at [71, 235] on div "Exportar producto" at bounding box center [295, 240] width 457 height 11
click at [78, 241] on label "Exportar producto" at bounding box center [300, 240] width 445 height 10
click at [0, 0] on input "Exportar producto" at bounding box center [0, 0] width 0 height 0
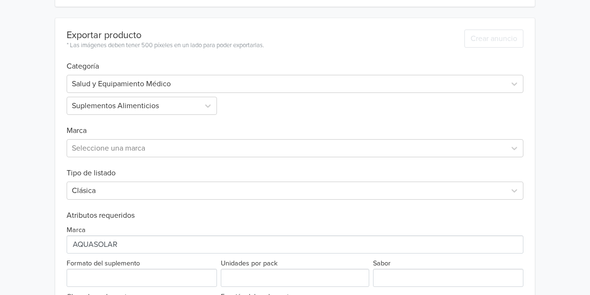
scroll to position [294, 0]
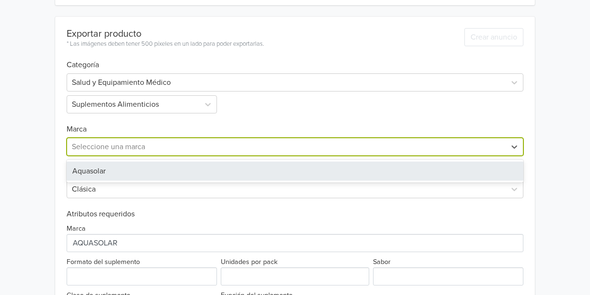
click at [122, 147] on div at bounding box center [286, 146] width 429 height 13
click at [120, 174] on div "Aquasolar" at bounding box center [295, 170] width 457 height 19
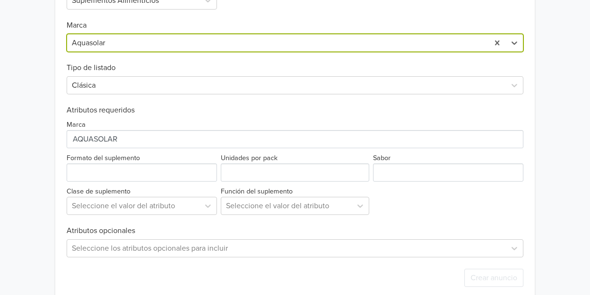
scroll to position [402, 0]
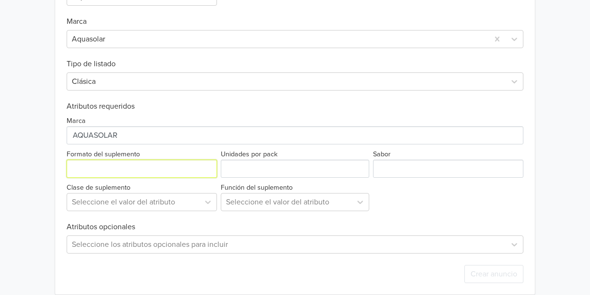
click at [119, 165] on input "Formato del suplemento" at bounding box center [142, 168] width 150 height 18
type input "Polvo"
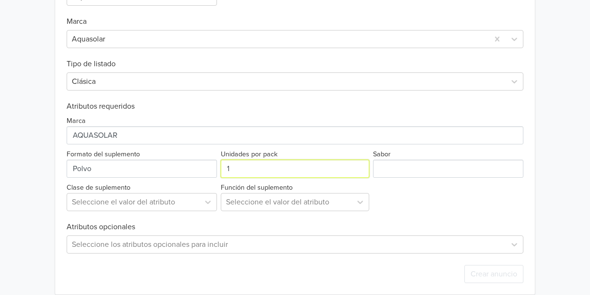
type input "1"
click at [360, 166] on input "1" at bounding box center [295, 168] width 148 height 18
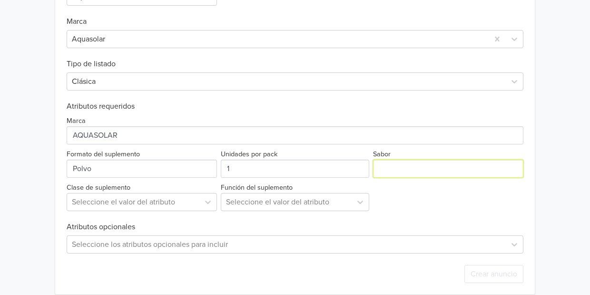
click at [392, 166] on input "Sabor" at bounding box center [448, 168] width 150 height 18
type input "maqui"
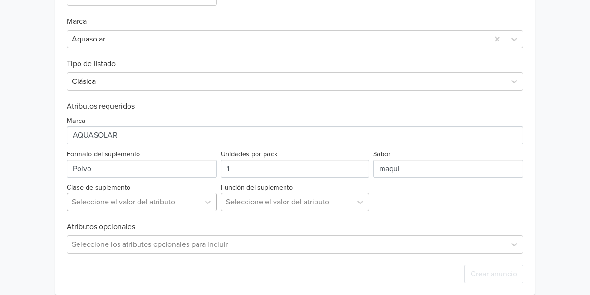
scroll to position [412, 0]
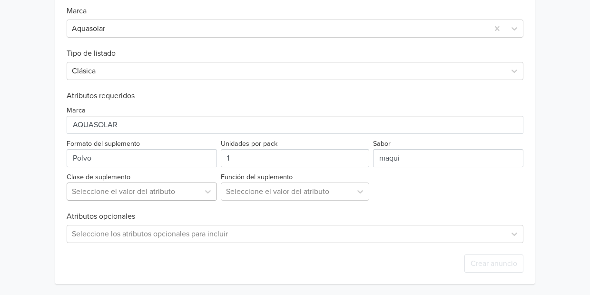
click at [159, 203] on div "Exportar producto * Las imágenes deben tener 500 píxeles en un lado para poder …" at bounding box center [295, 91] width 457 height 385
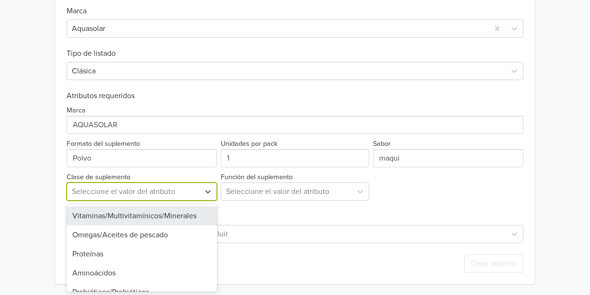
click at [144, 216] on div "Vitaminas/Multivitamínicos/Minerales" at bounding box center [142, 215] width 150 height 19
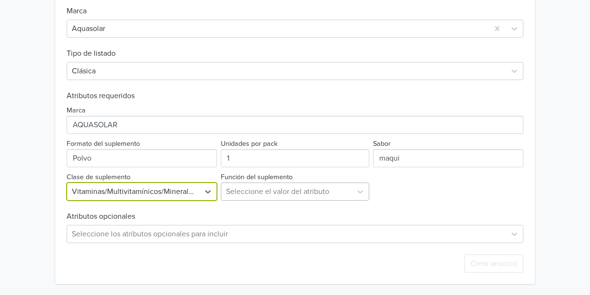
click at [244, 195] on div at bounding box center [286, 191] width 121 height 13
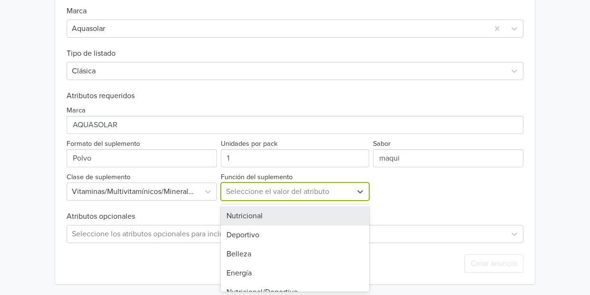
click at [239, 210] on div "Nutricional" at bounding box center [295, 215] width 148 height 19
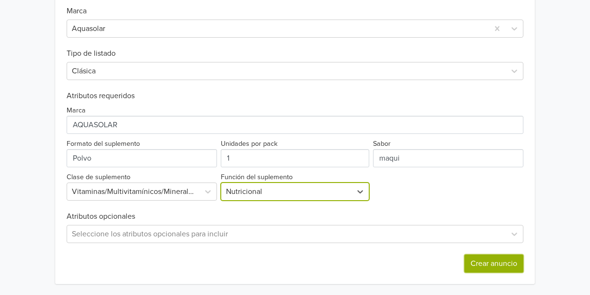
click at [489, 268] on button "Crear anuncio" at bounding box center [493, 263] width 59 height 18
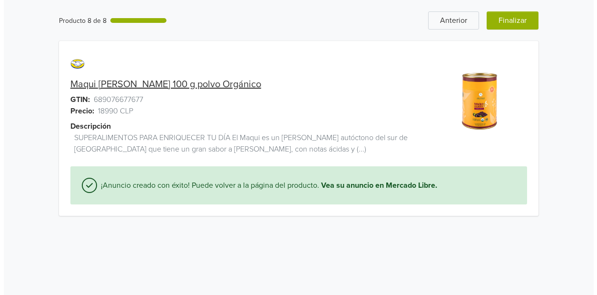
scroll to position [0, 0]
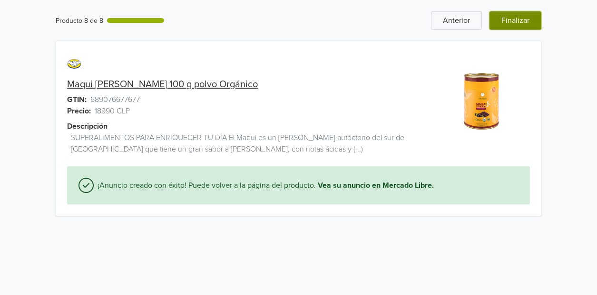
click at [524, 21] on button "Finalizar" at bounding box center [516, 20] width 52 height 18
